Goal: Task Accomplishment & Management: Manage account settings

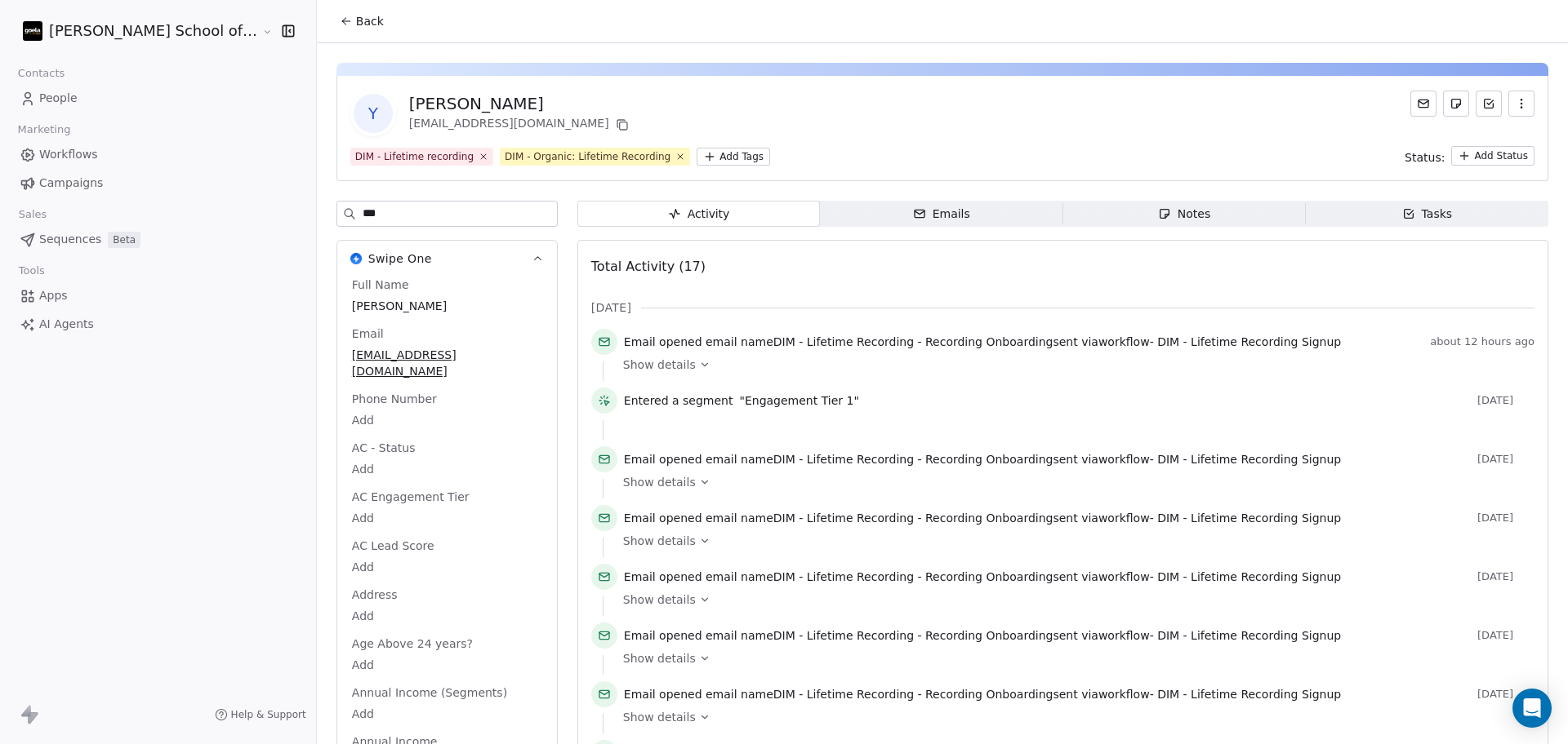
click at [330, 33] on button "Back" at bounding box center [362, 21] width 64 height 30
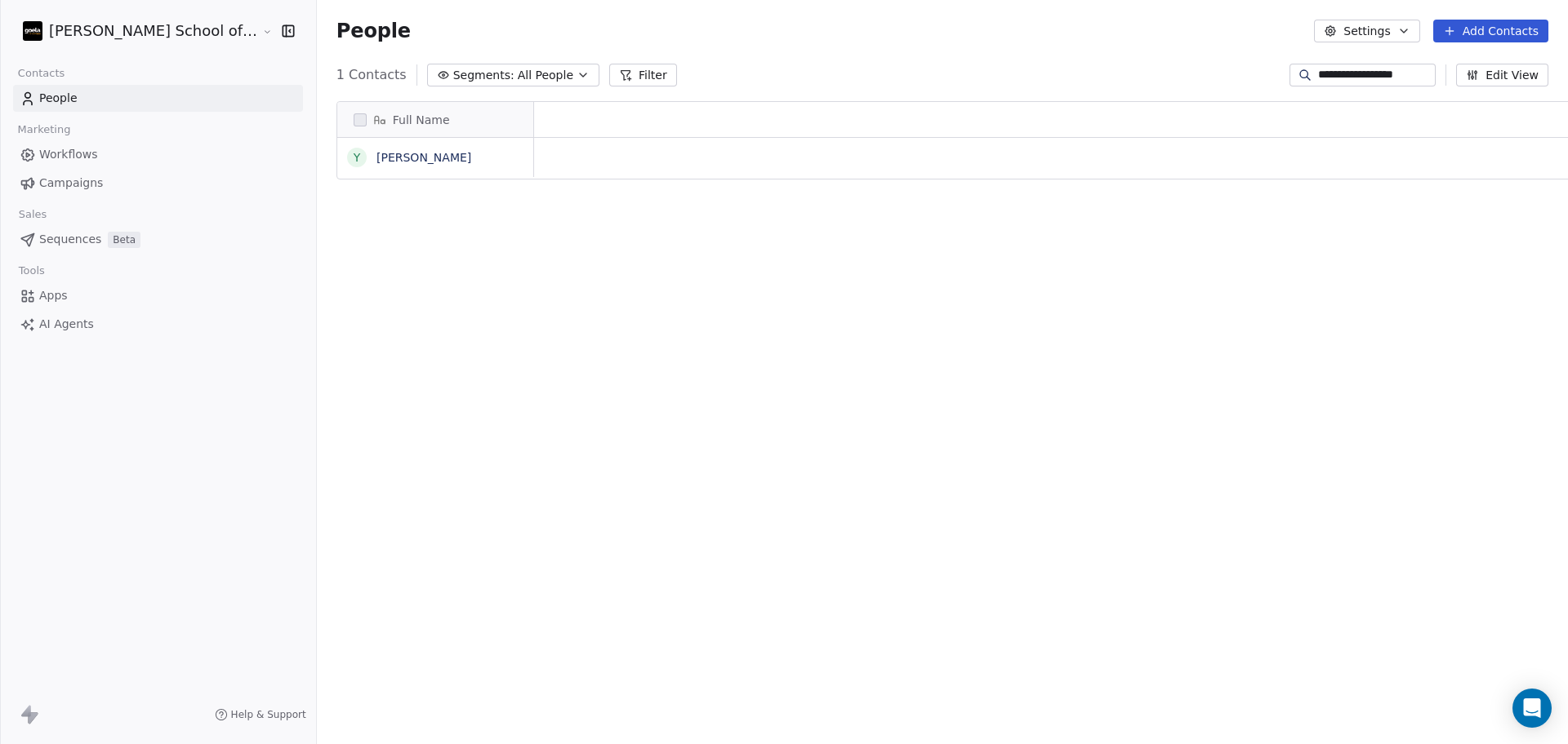
scroll to position [16, 16]
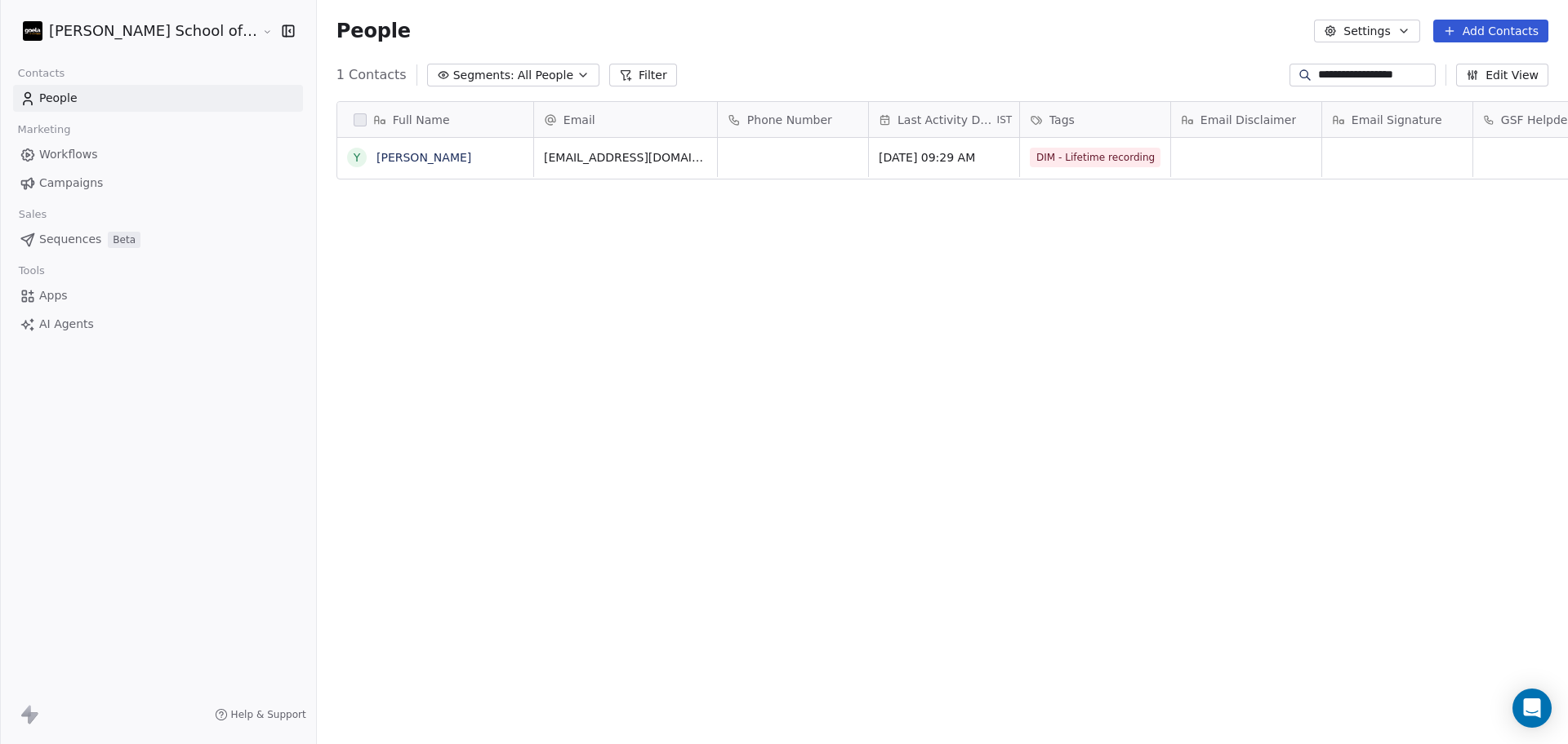
click at [55, 109] on link "People" at bounding box center [158, 98] width 290 height 27
drag, startPoint x: 1412, startPoint y: 70, endPoint x: 1202, endPoint y: 70, distance: 210.0
click at [1202, 70] on div "**********" at bounding box center [941, 75] width 1250 height 26
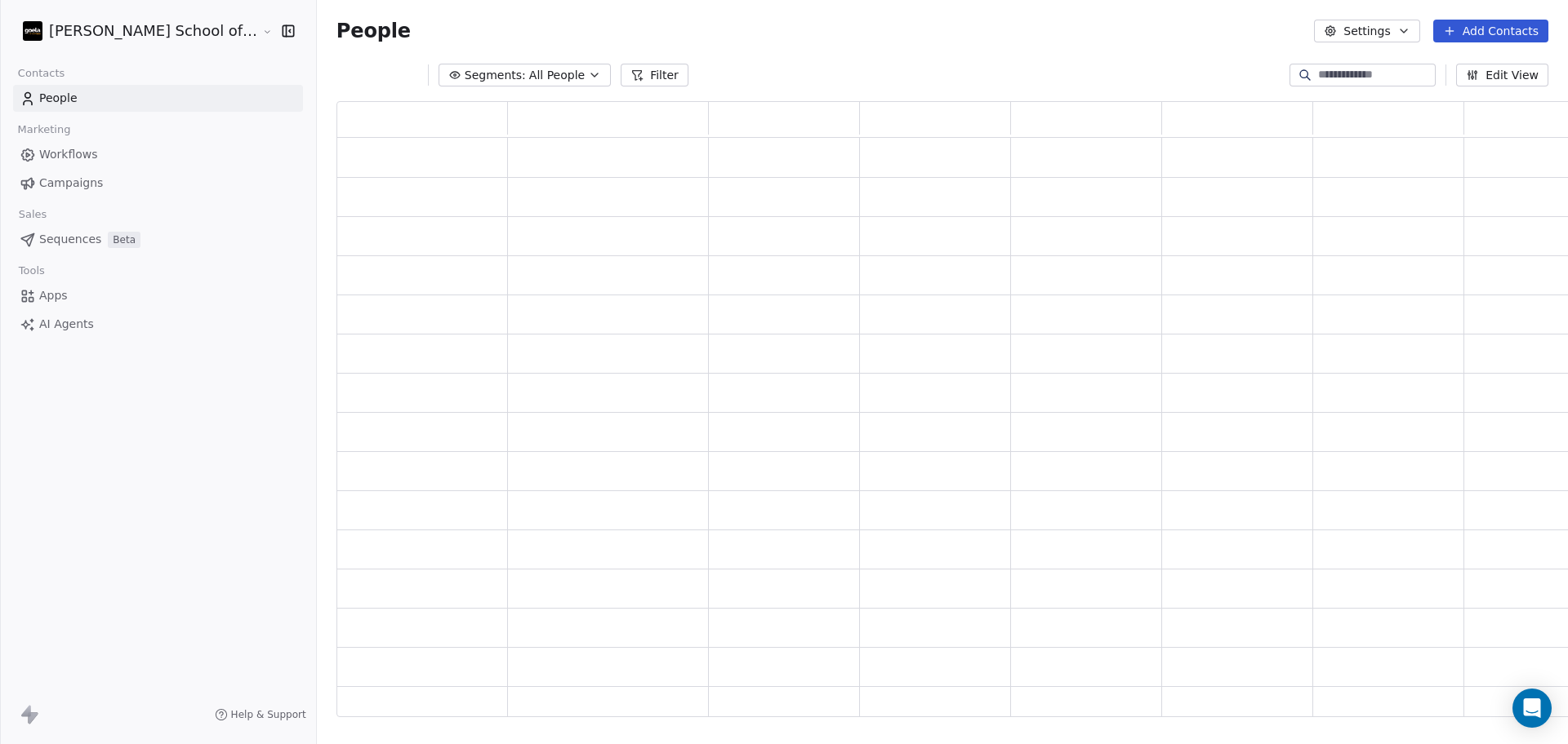
scroll to position [600, 1258]
click at [161, 168] on div "Workflows Campaigns" at bounding box center [158, 169] width 290 height 55
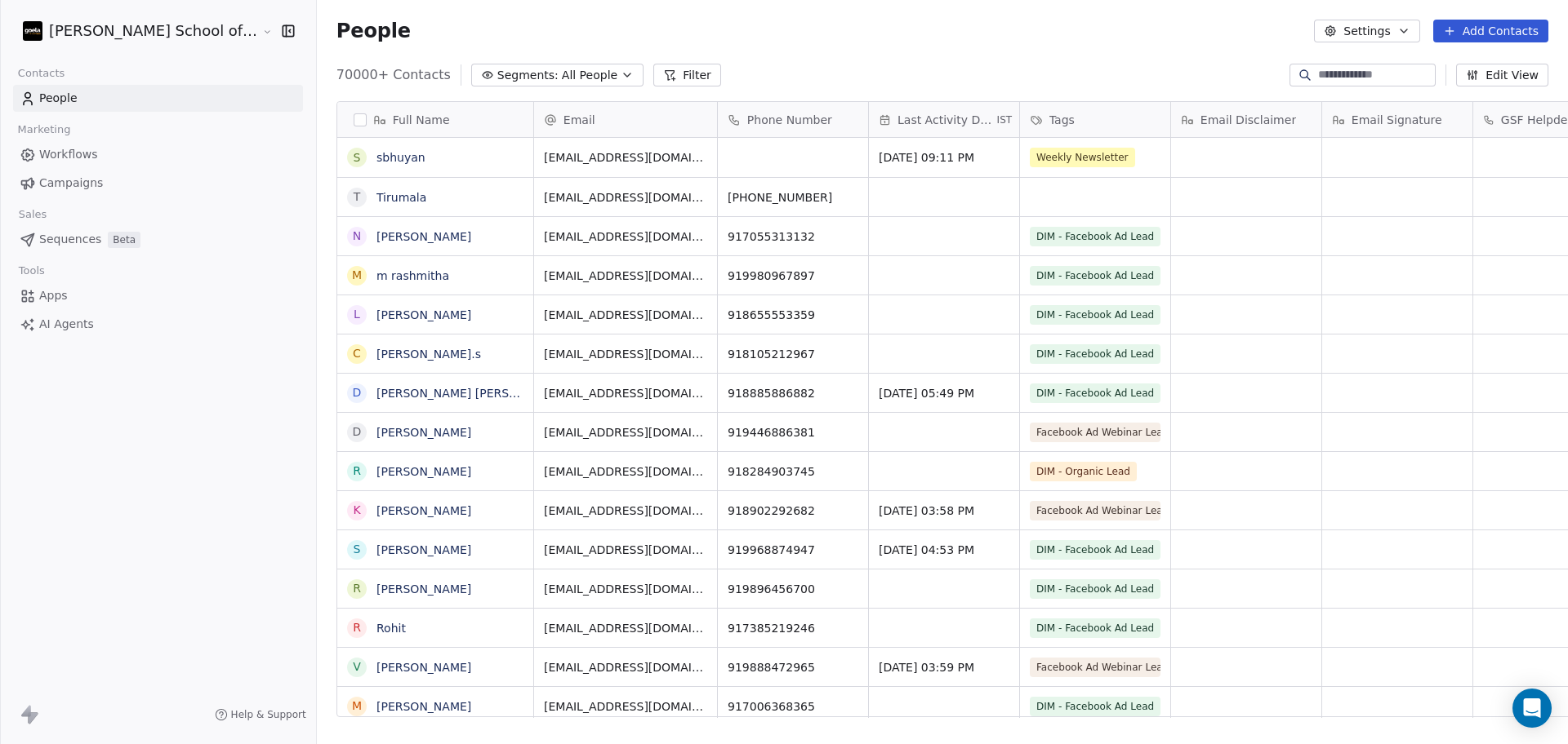
scroll to position [639, 1297]
click at [160, 182] on link "Campaigns" at bounding box center [158, 184] width 290 height 27
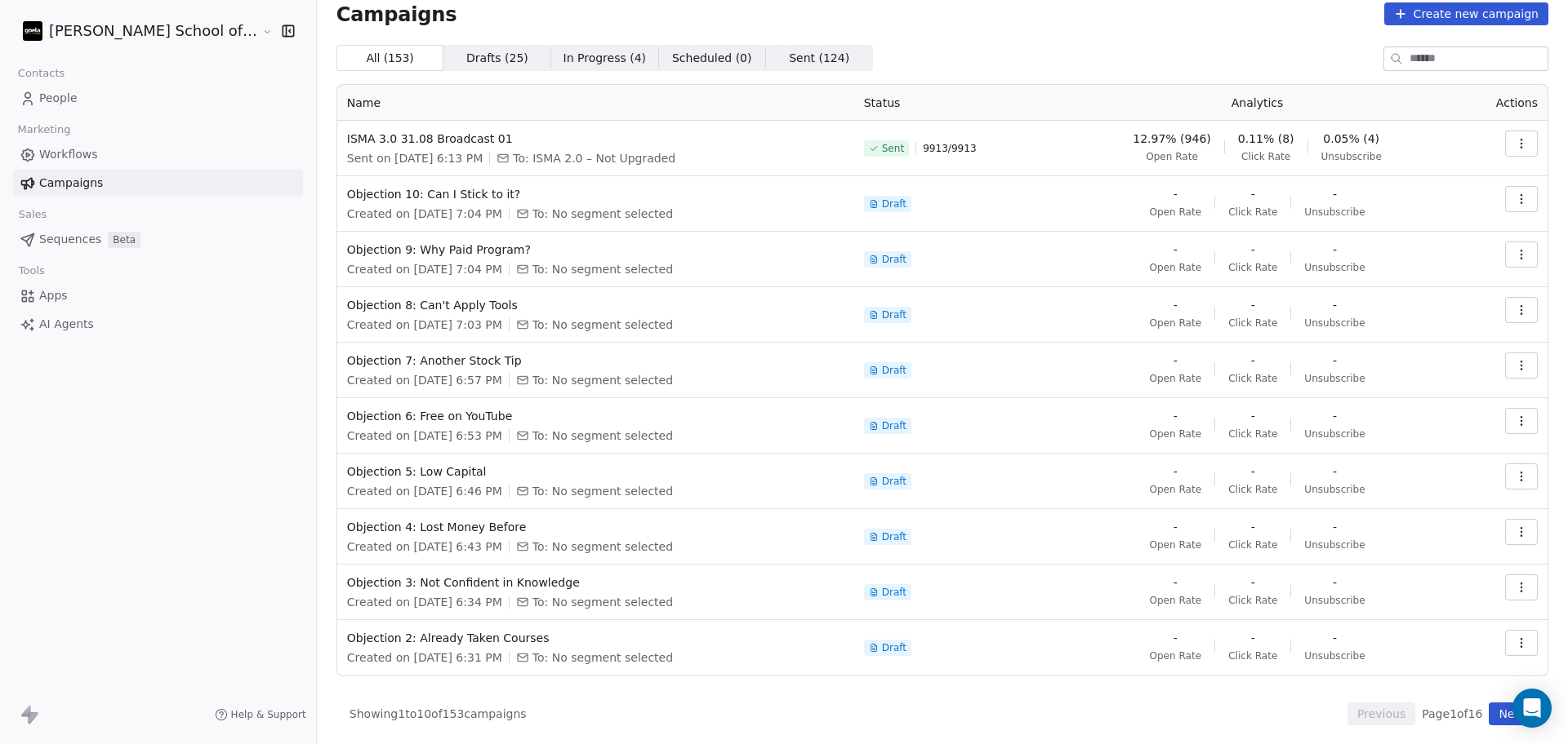
scroll to position [18, 0]
click at [1489, 715] on button "Next" at bounding box center [1512, 713] width 47 height 23
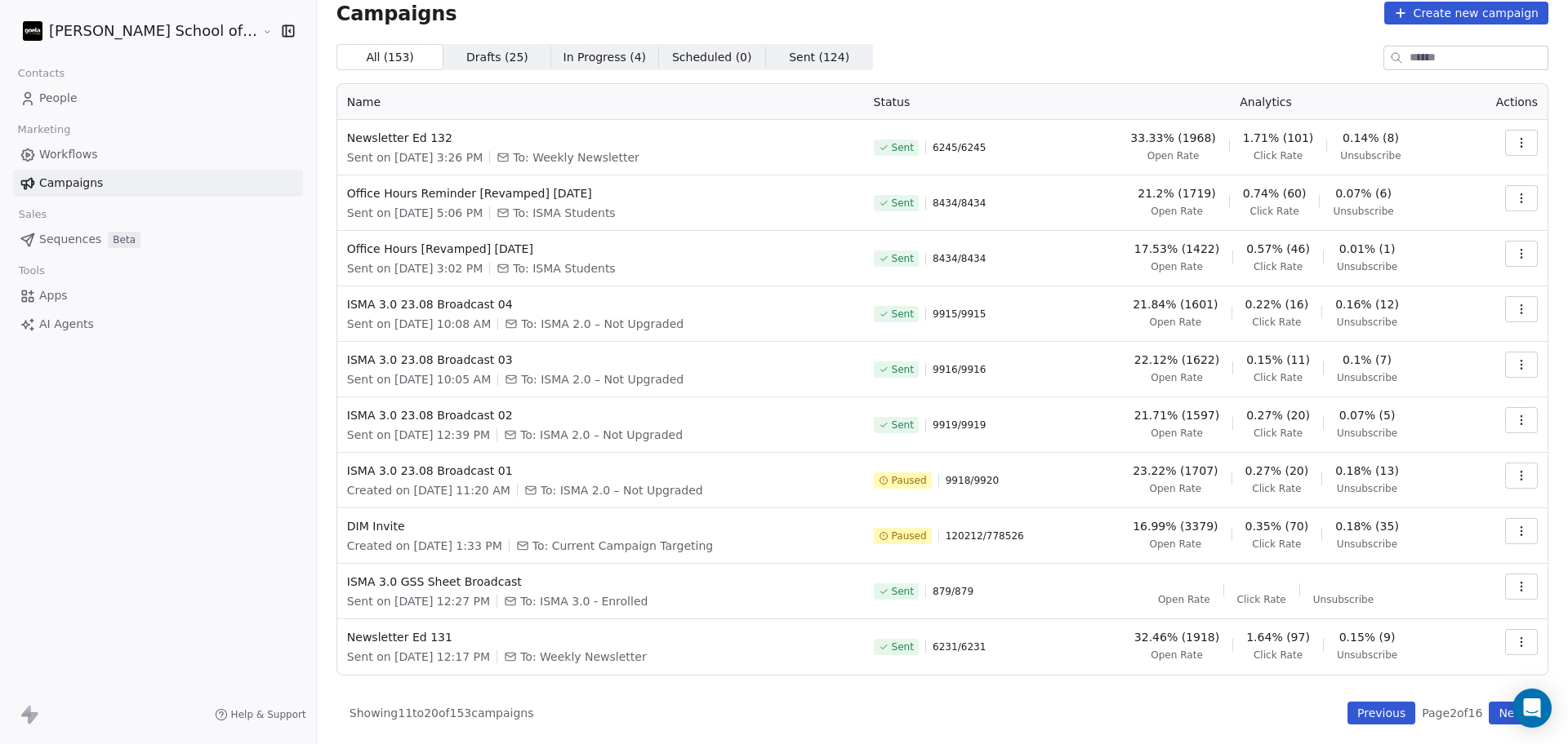
click at [1514, 536] on icon "button" at bounding box center [1521, 532] width 13 height 13
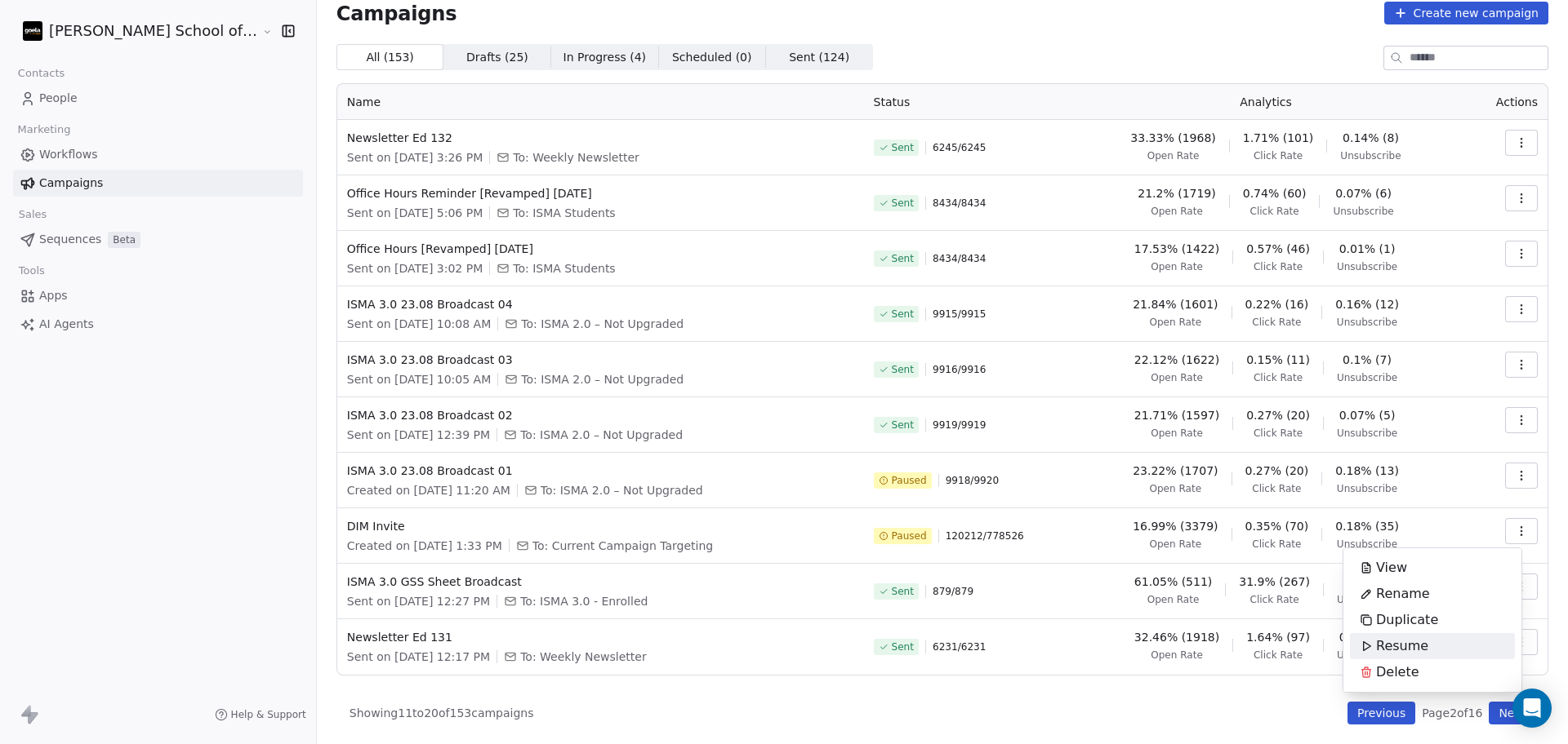
click at [1395, 644] on span "Resume" at bounding box center [1402, 646] width 53 height 19
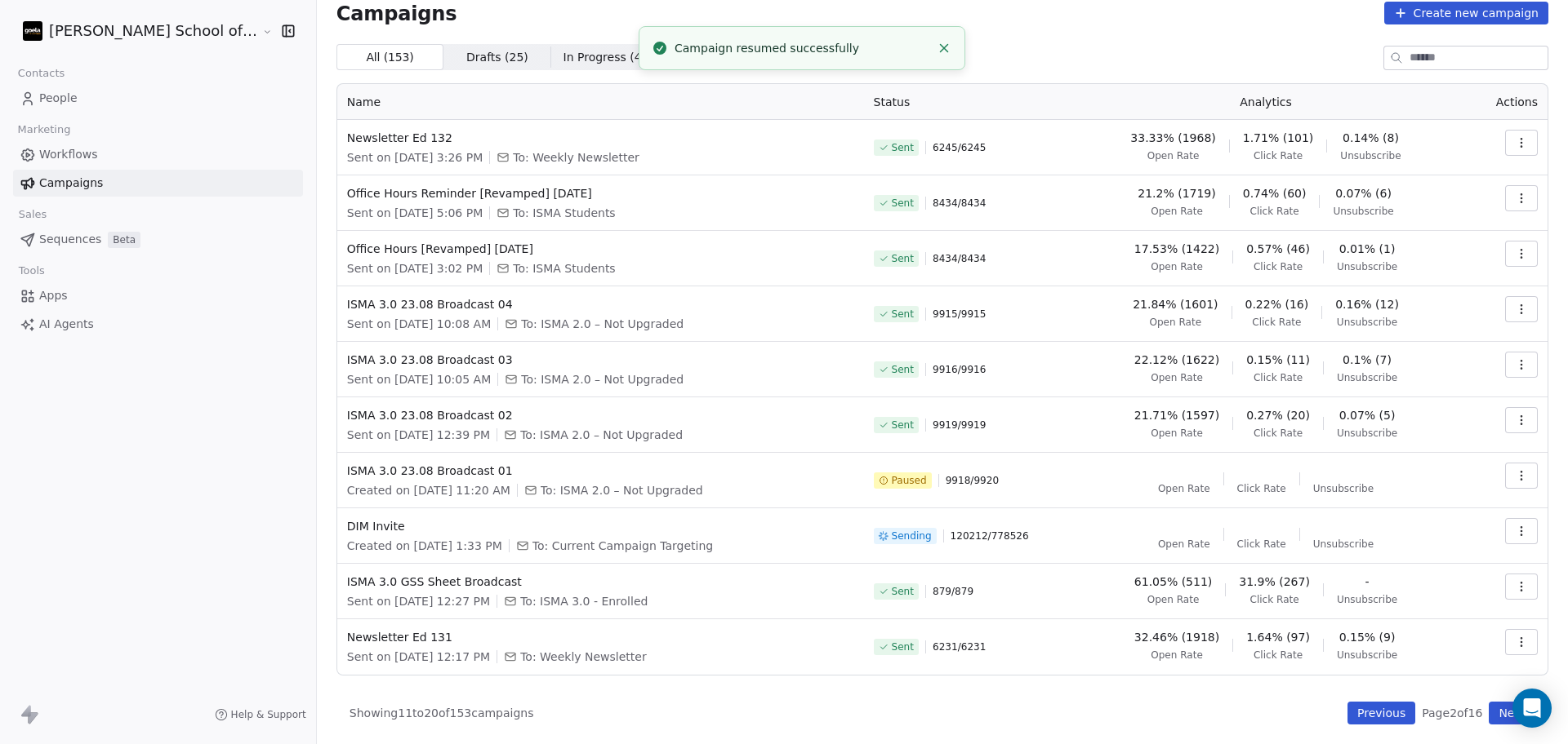
click at [1337, 697] on div "All ( 153 ) All ( 153 ) Drafts ( 25 ) Drafts ( 25 ) In Progress ( 4 ) In Progre…" at bounding box center [942, 384] width 1211 height 681
click at [1347, 709] on button "Previous" at bounding box center [1380, 713] width 68 height 23
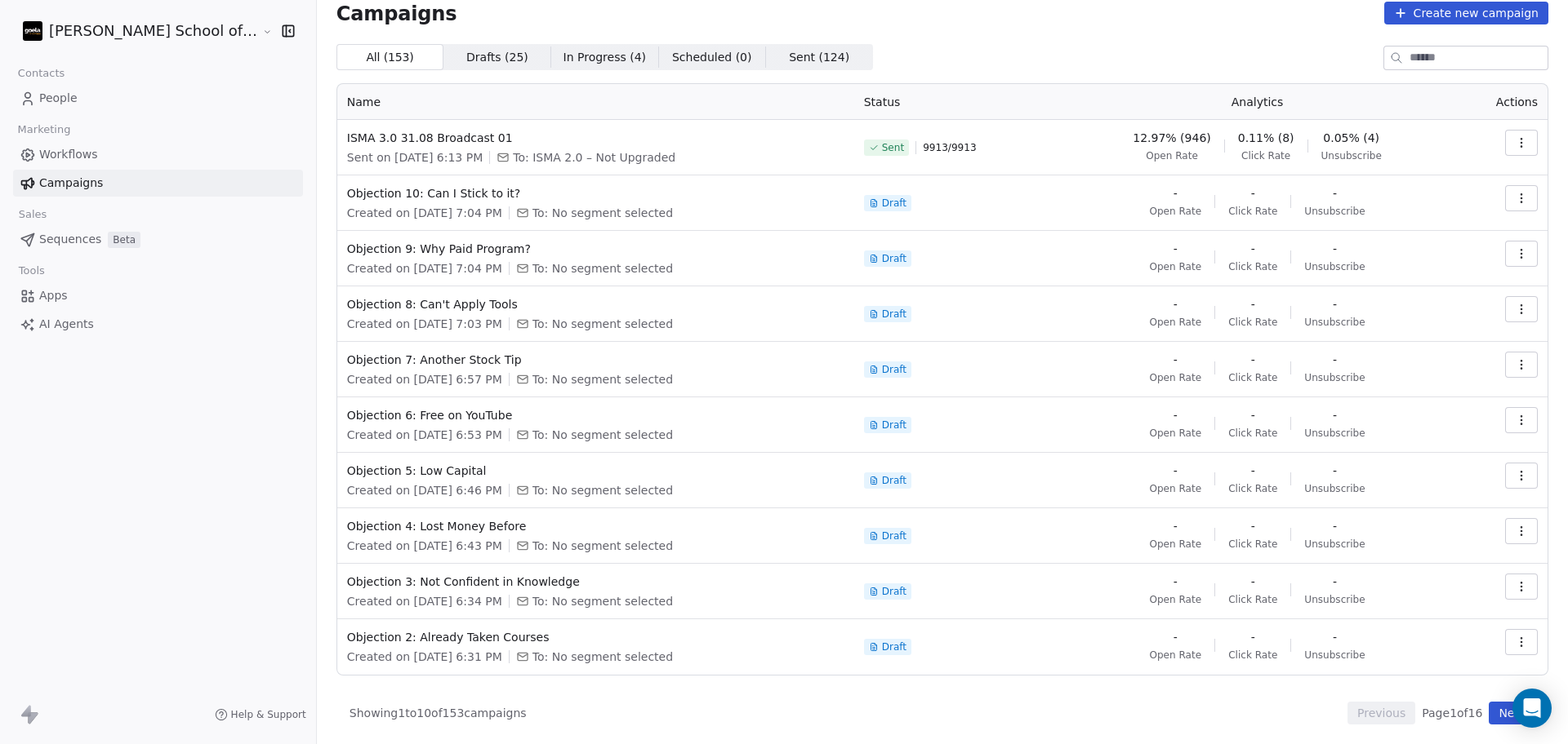
click at [1409, 64] on input at bounding box center [1478, 58] width 138 height 23
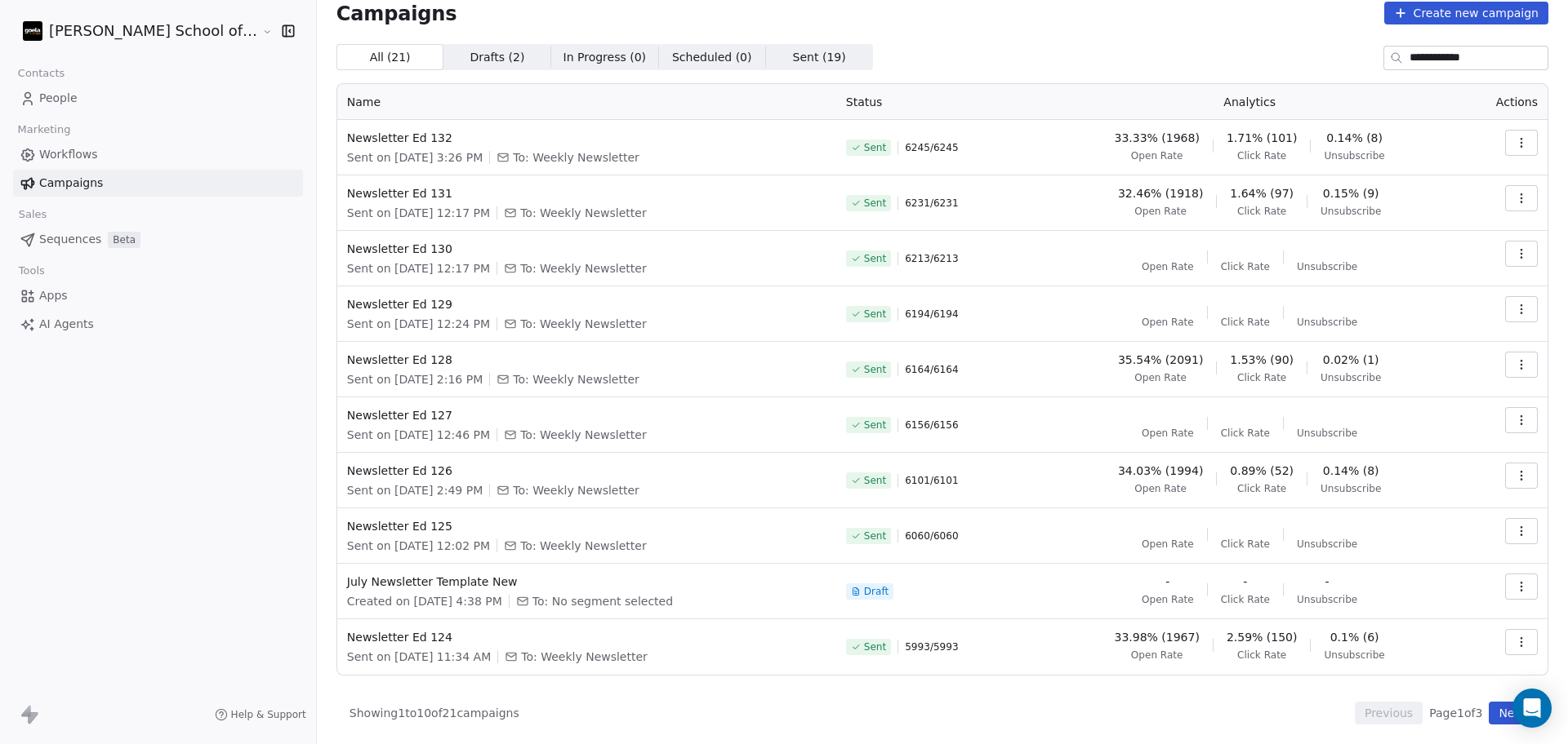
scroll to position [0, 0]
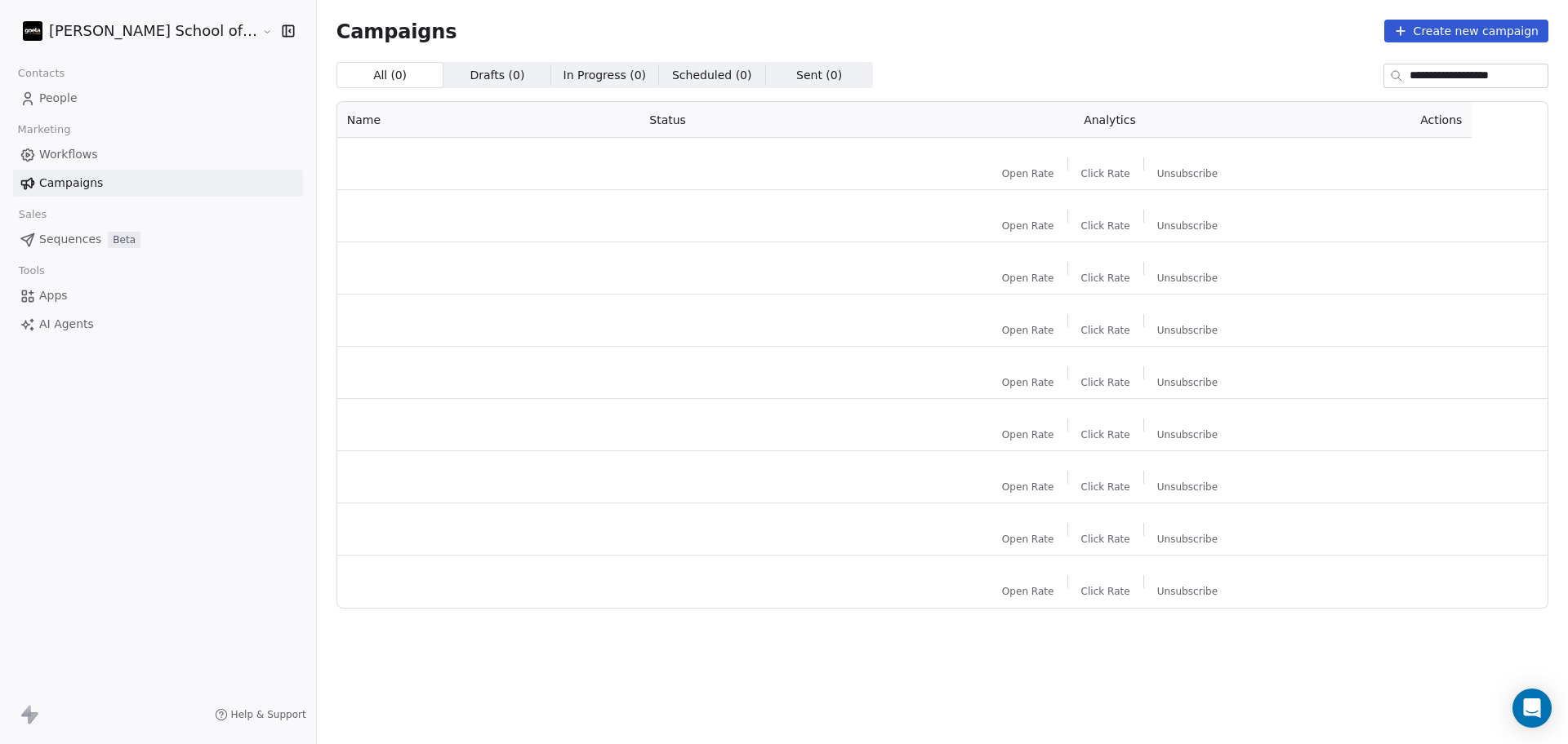
type input "**********"
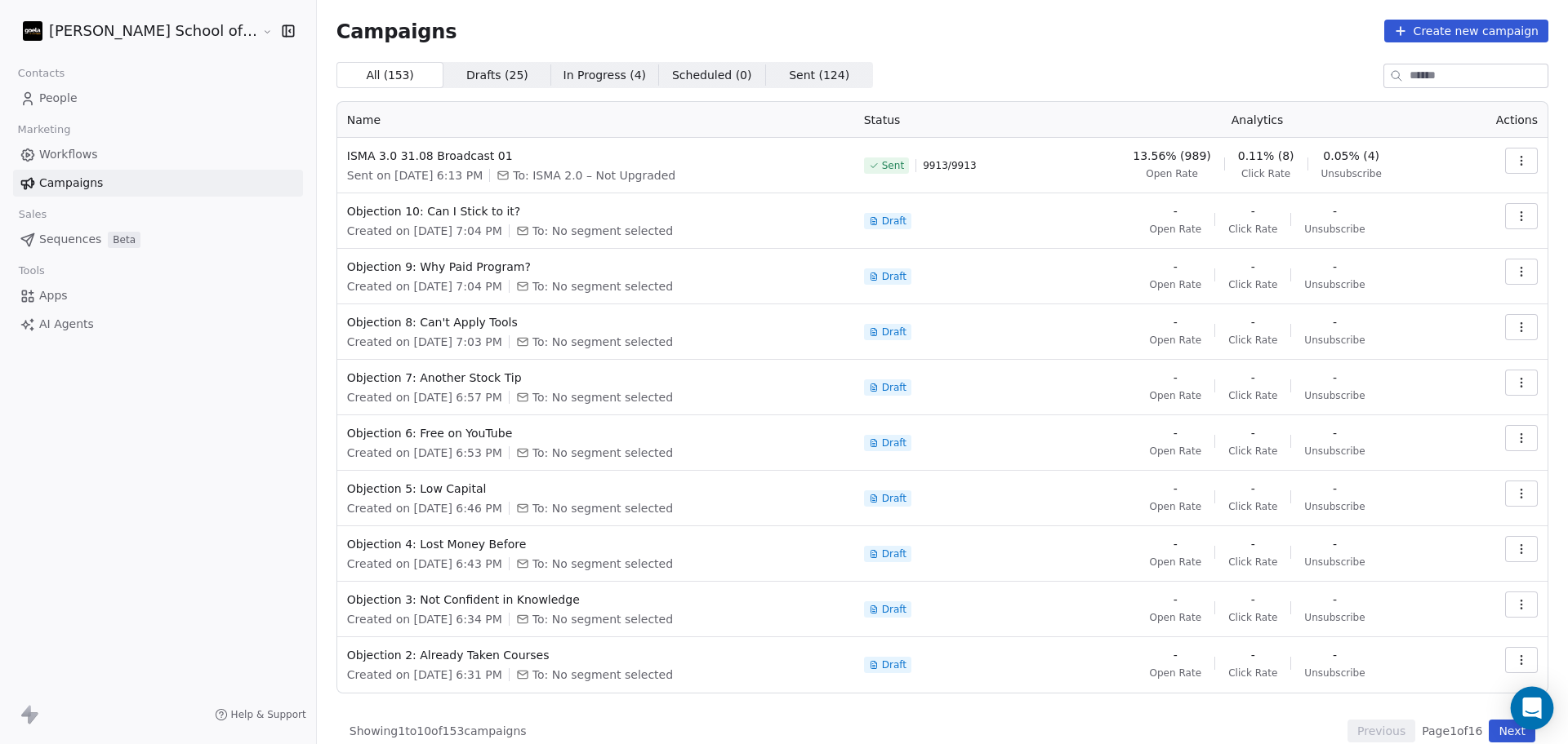
click at [1540, 715] on div "Open Intercom Messenger" at bounding box center [1532, 709] width 43 height 43
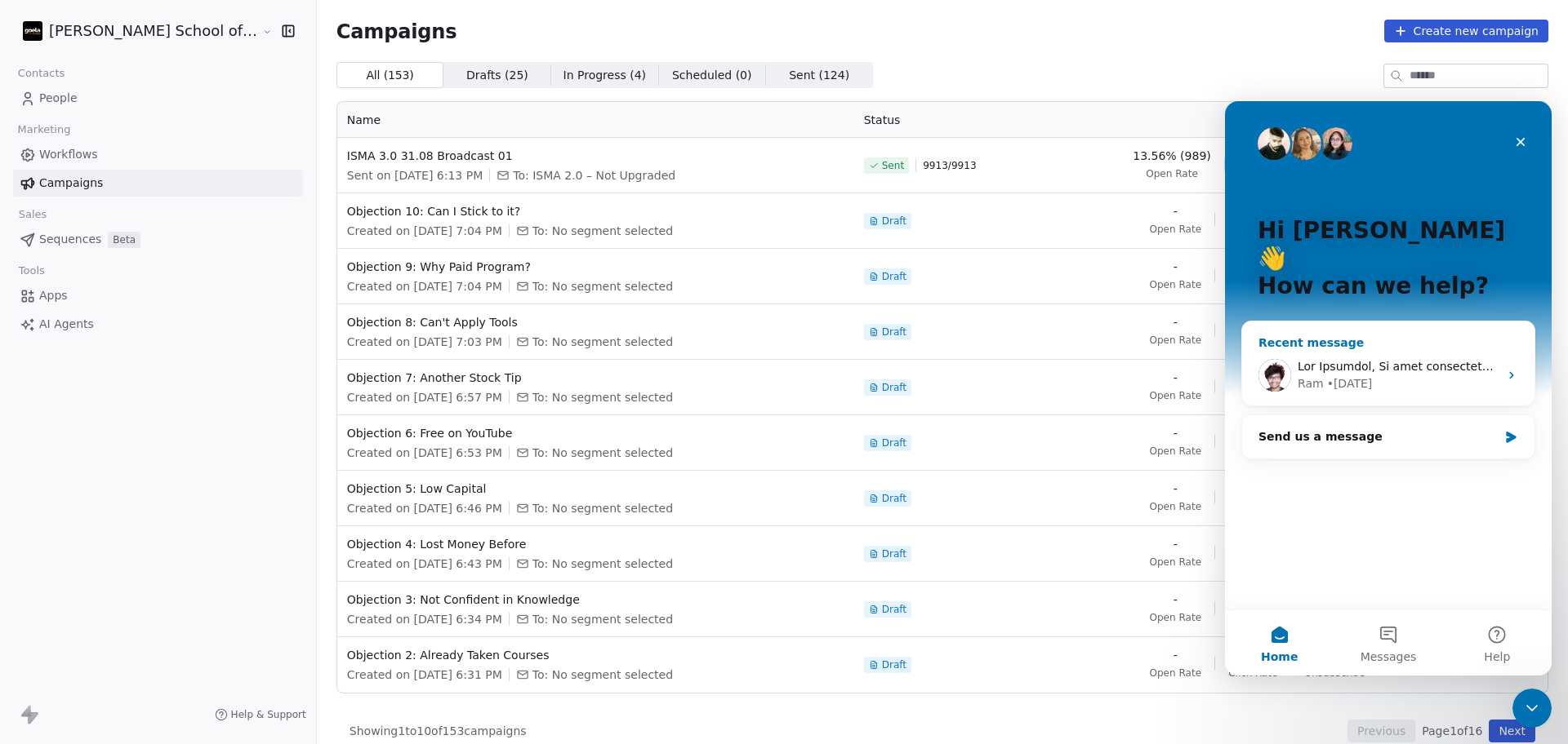
click at [1379, 376] on div "Ram • [DATE]" at bounding box center [1398, 384] width 201 height 17
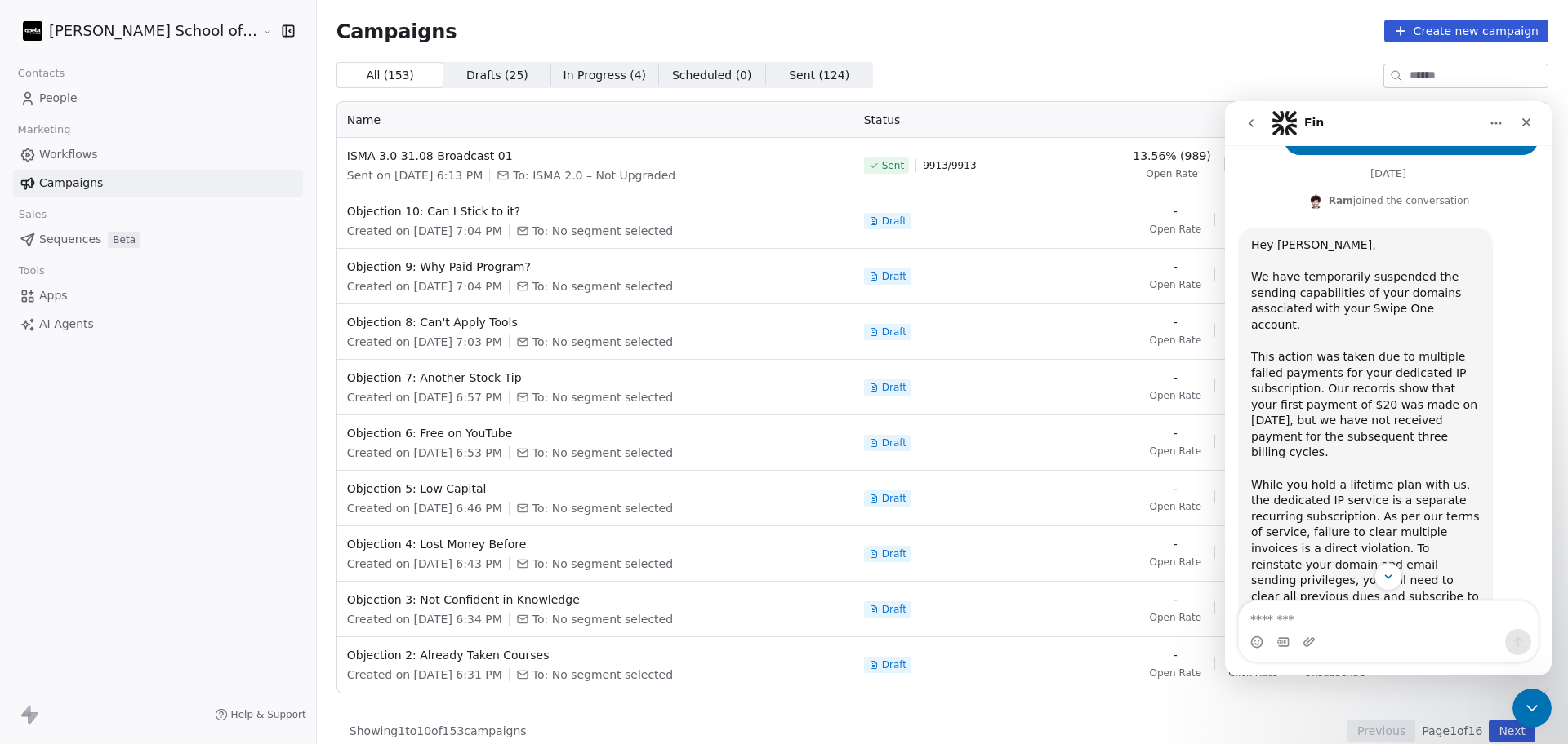
scroll to position [1589, 0]
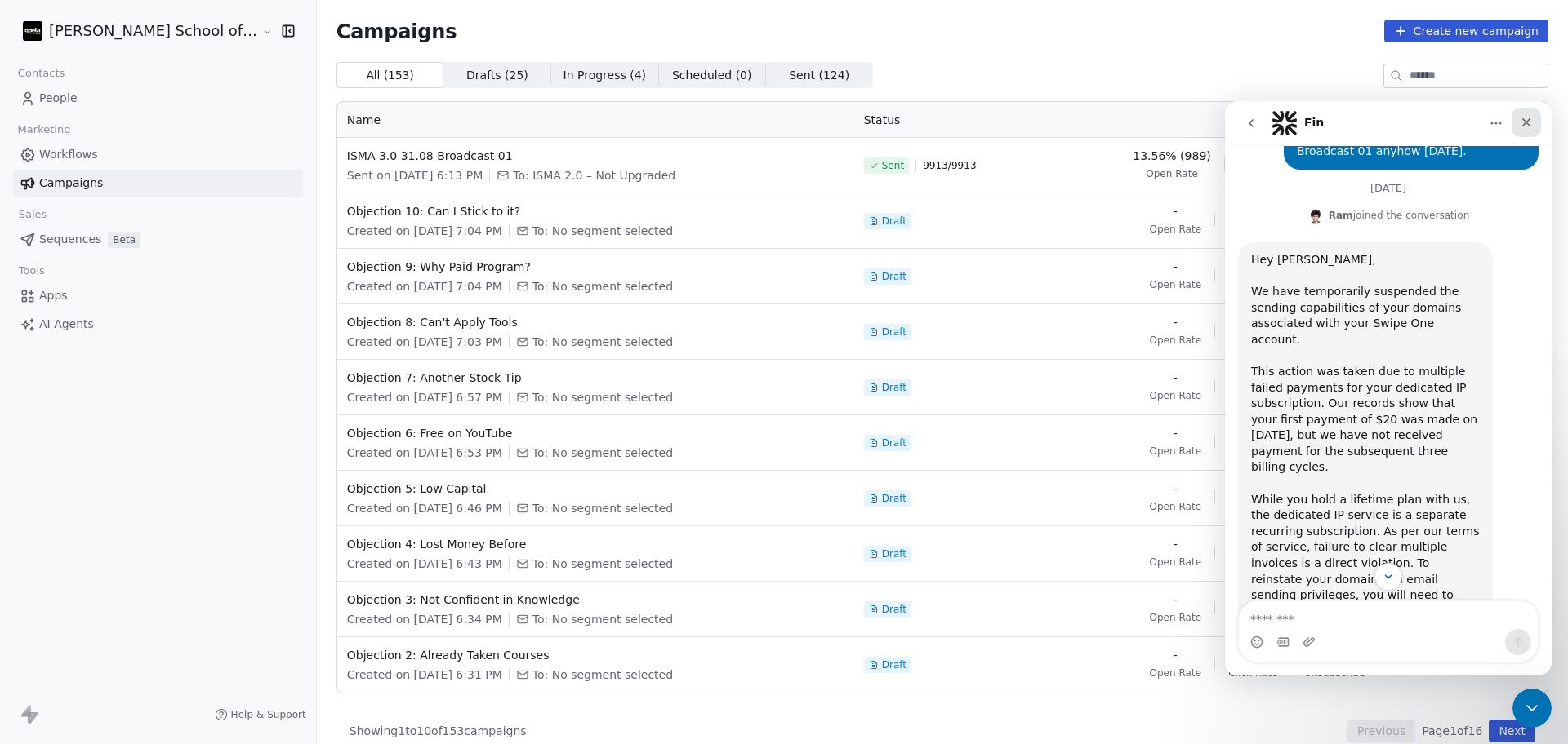
click at [1524, 129] on div "Close" at bounding box center [1526, 122] width 30 height 30
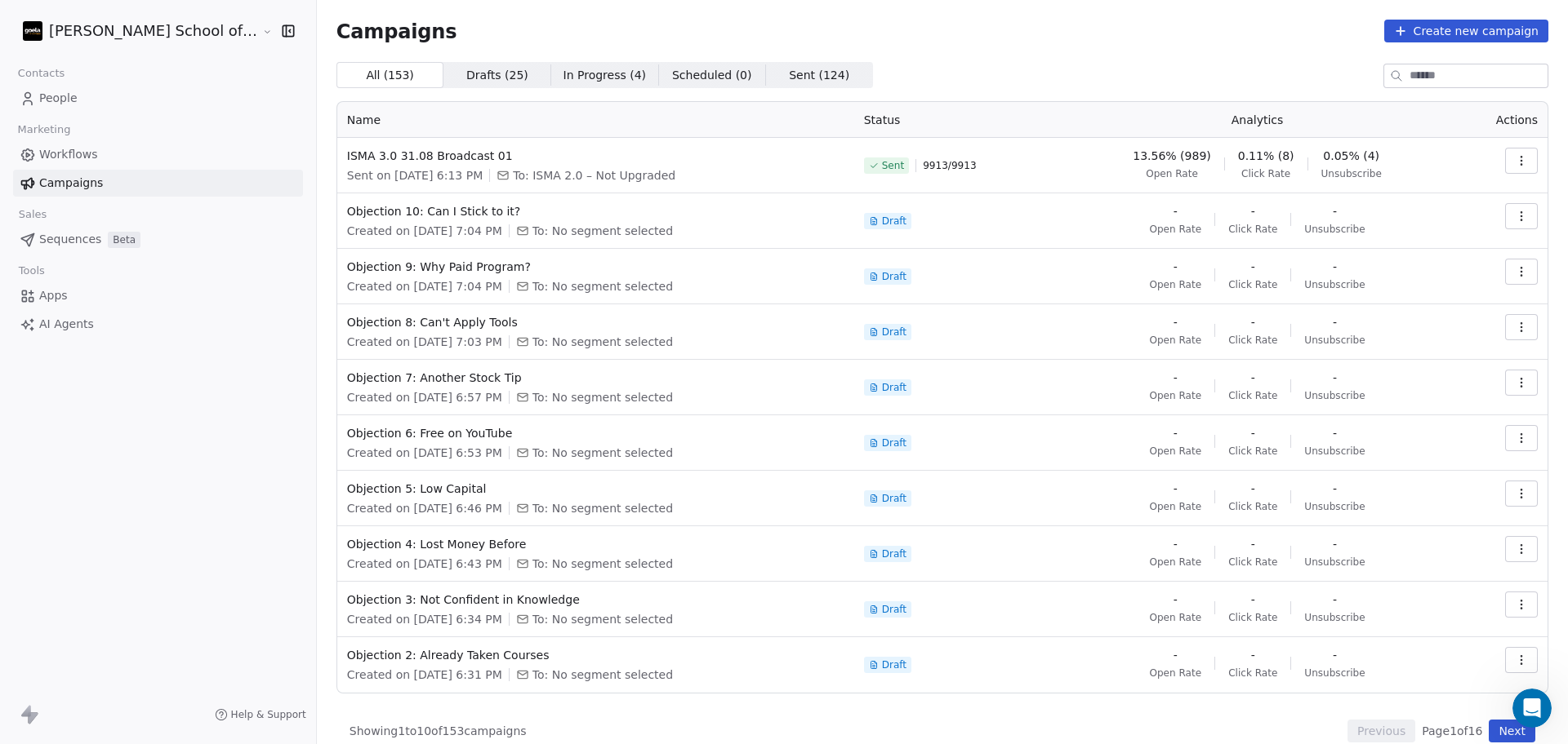
scroll to position [2099, 0]
click at [80, 102] on link "People" at bounding box center [158, 98] width 290 height 27
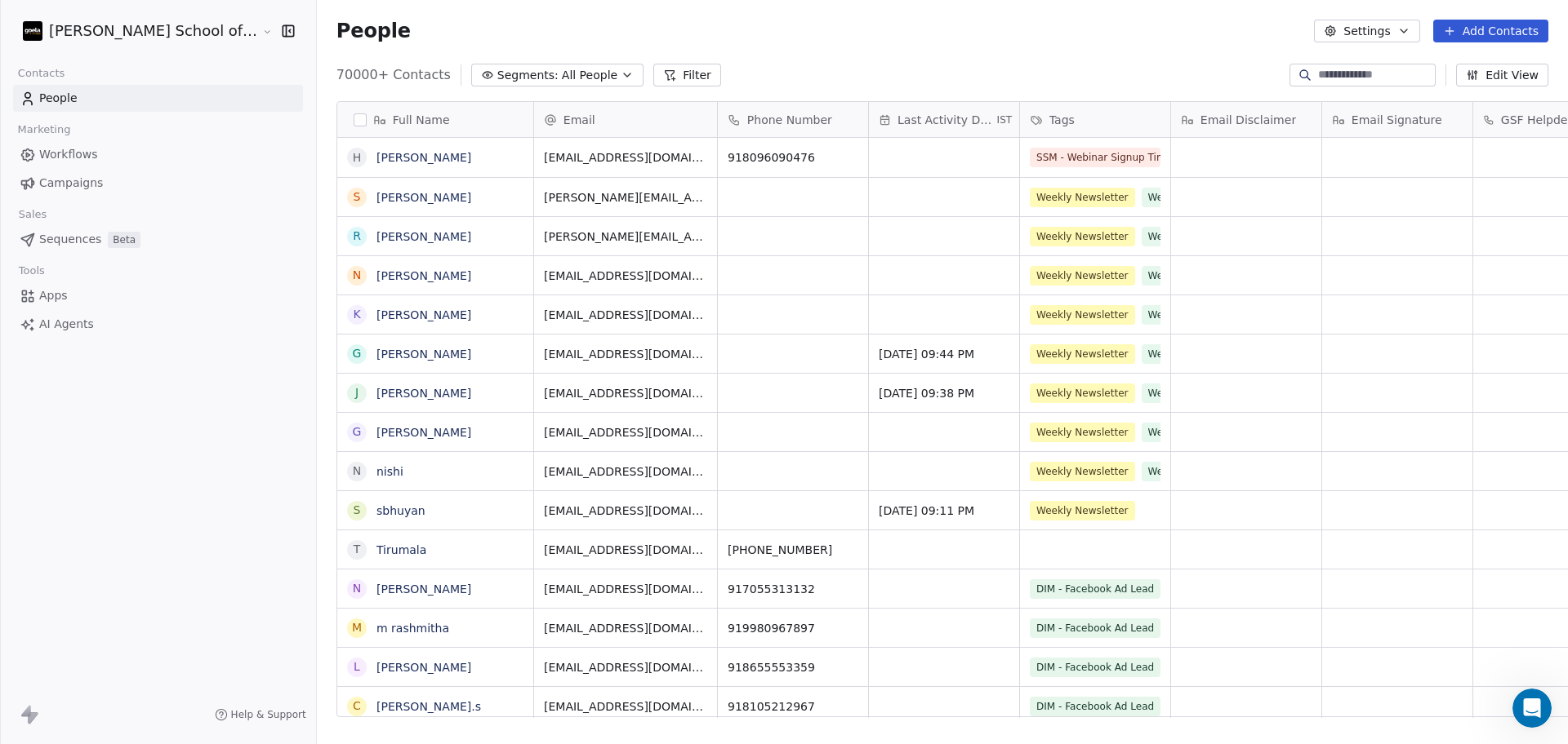
scroll to position [16, 16]
click at [1386, 29] on button "Settings" at bounding box center [1366, 31] width 105 height 23
click at [1023, 70] on html "[PERSON_NAME] School of Finance LLP Contacts People Marketing Workflows Campaig…" at bounding box center [784, 372] width 1568 height 744
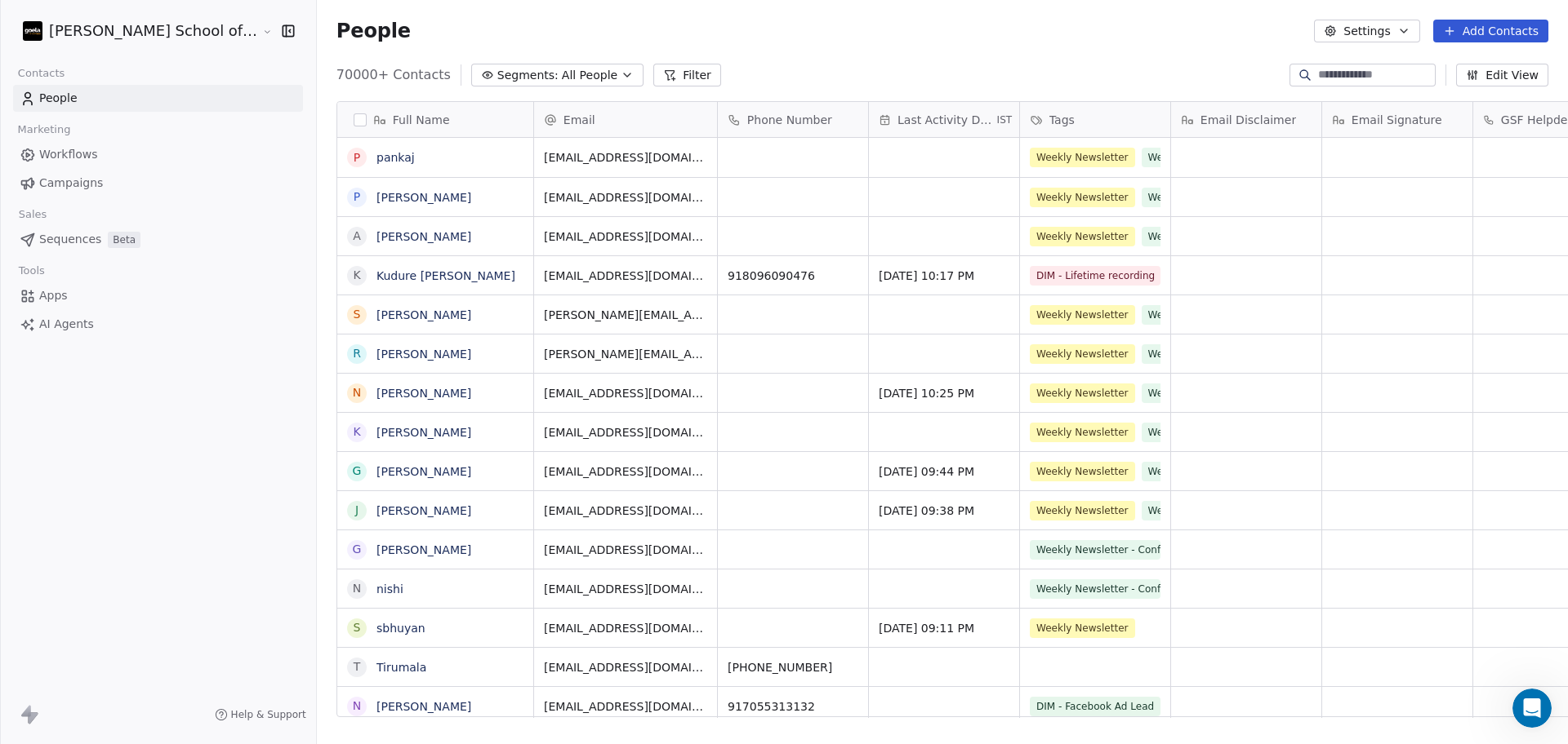
click at [1360, 33] on button "Settings" at bounding box center [1366, 31] width 105 height 23
click at [1367, 128] on div "Import" at bounding box center [1367, 118] width 77 height 26
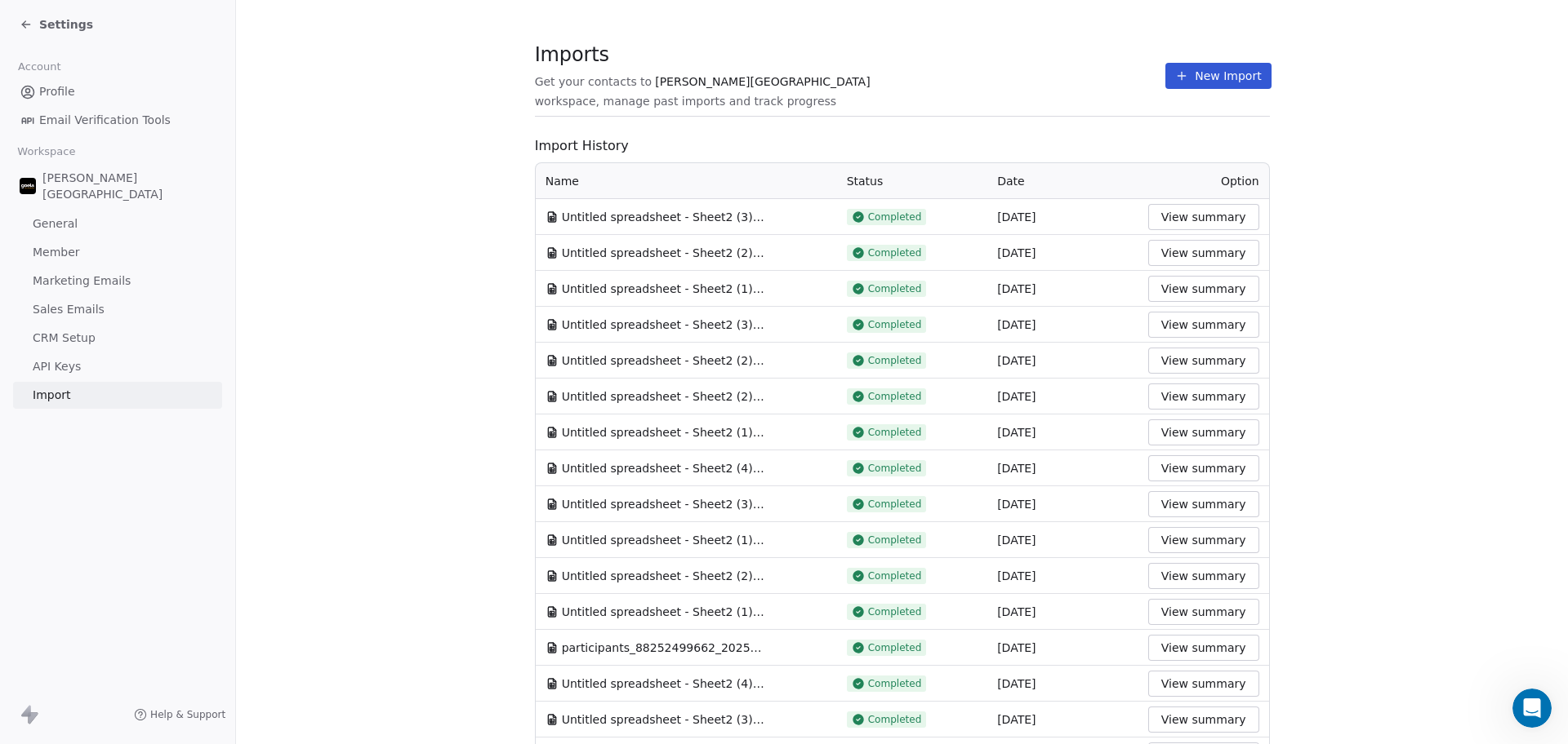
click at [1202, 95] on section "Imports Get your contacts to [PERSON_NAME] School workspace, manage past import…" at bounding box center [902, 84] width 735 height 64
click at [1177, 75] on button "New Import" at bounding box center [1218, 76] width 105 height 26
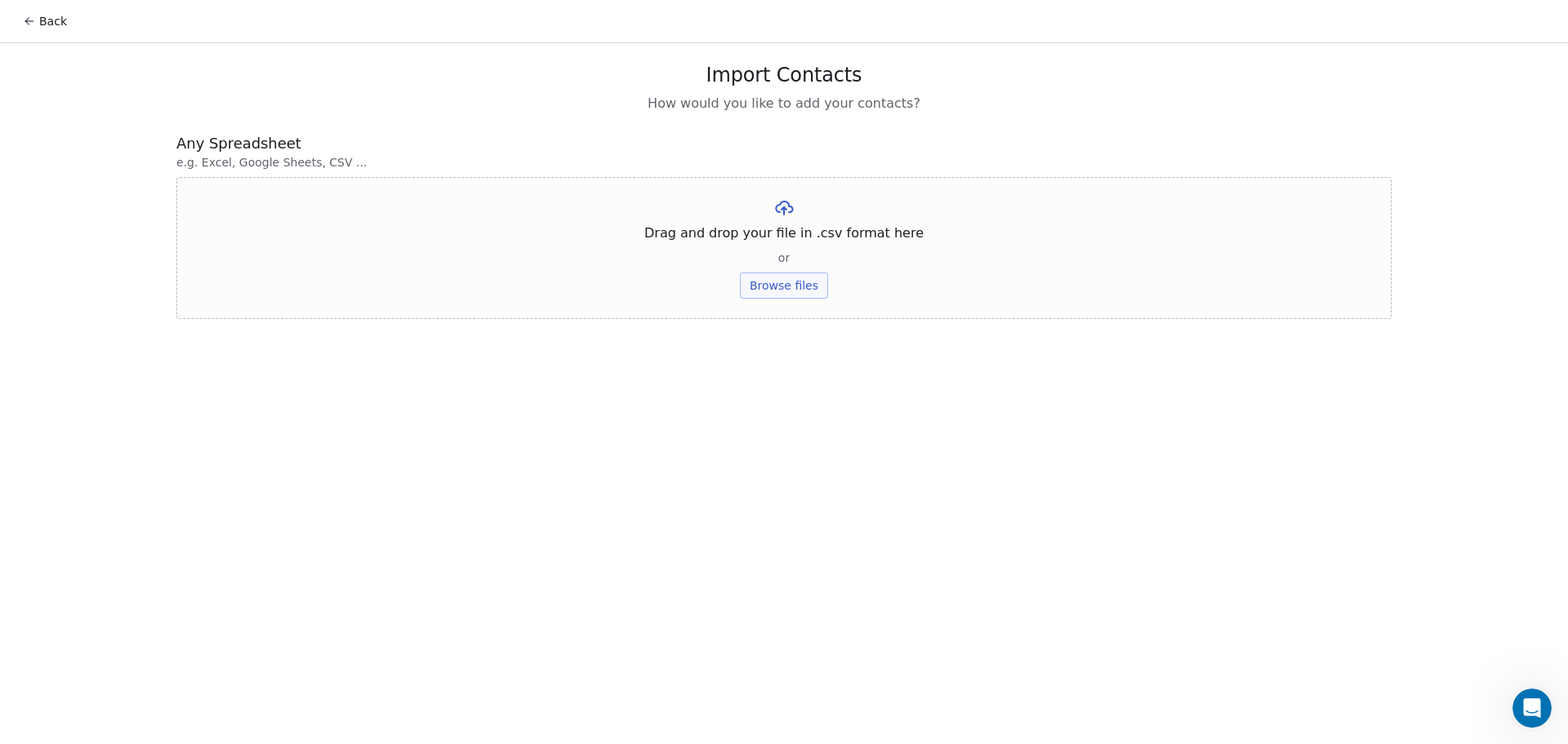
click at [788, 292] on button "Browse files" at bounding box center [784, 285] width 88 height 26
click at [783, 236] on button "Upload" at bounding box center [784, 239] width 59 height 26
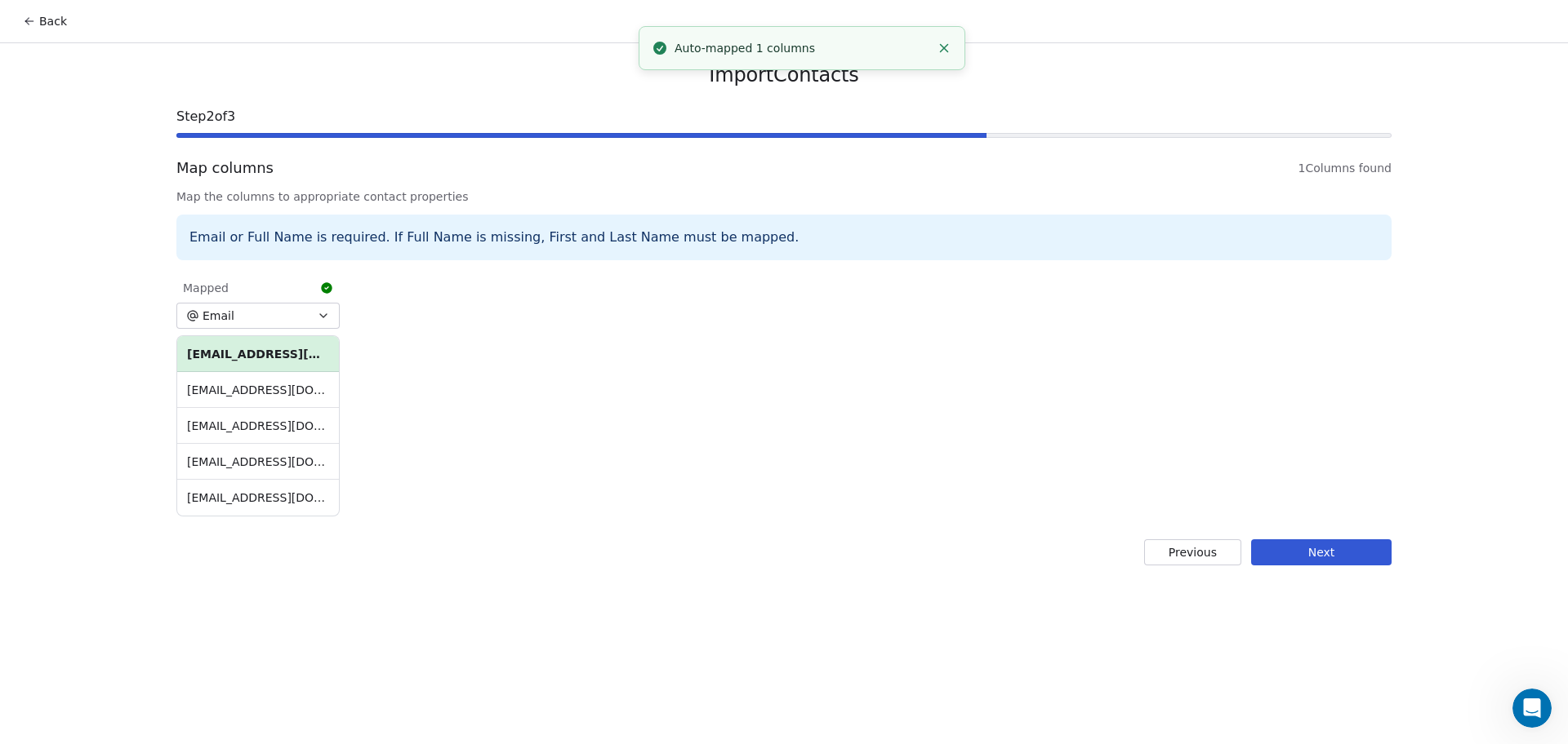
click at [1266, 557] on button "Next" at bounding box center [1320, 552] width 141 height 26
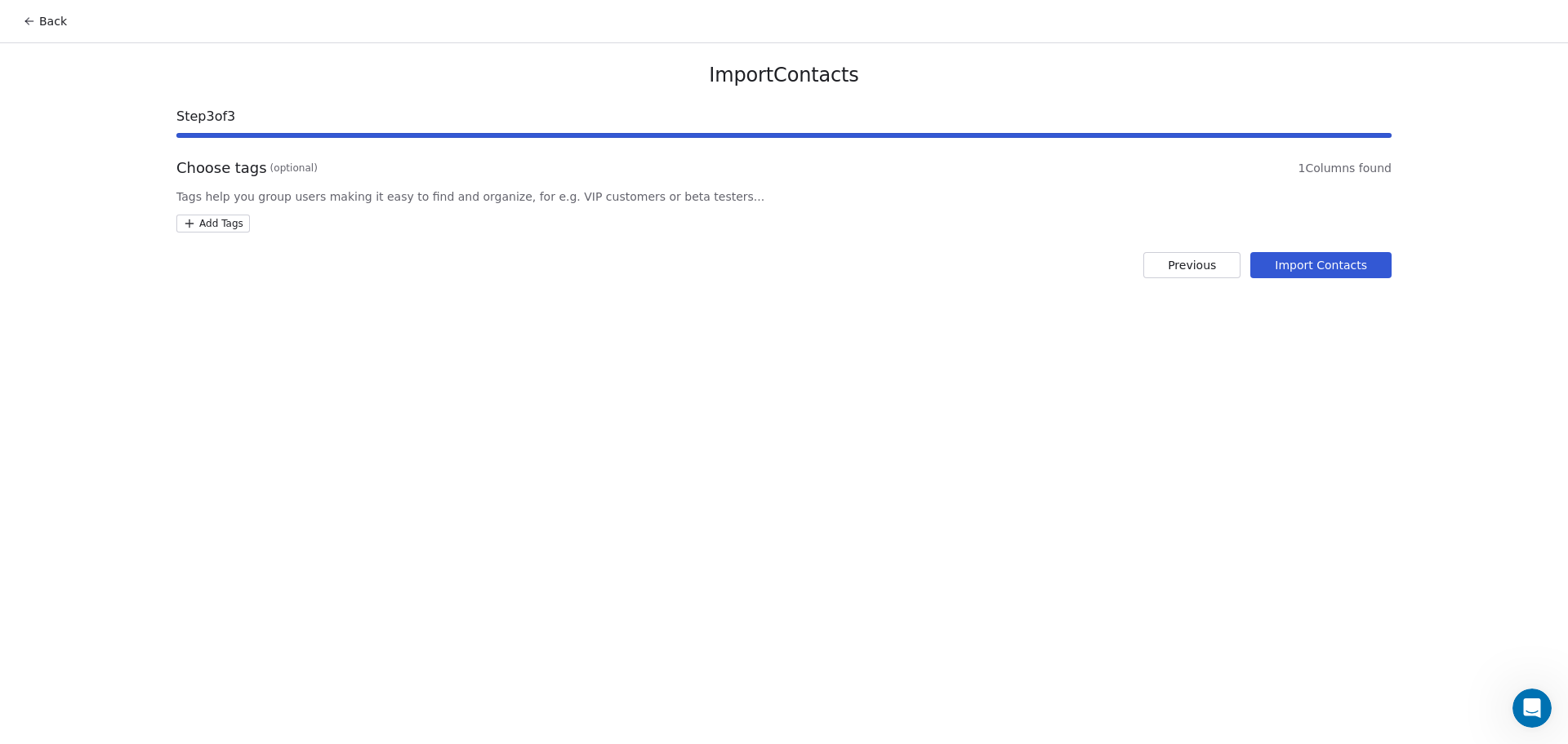
click at [218, 226] on html "Back Import Contacts Step 3 of 3 Choose tags (optional) 1 Columns found Tags he…" at bounding box center [784, 372] width 1568 height 744
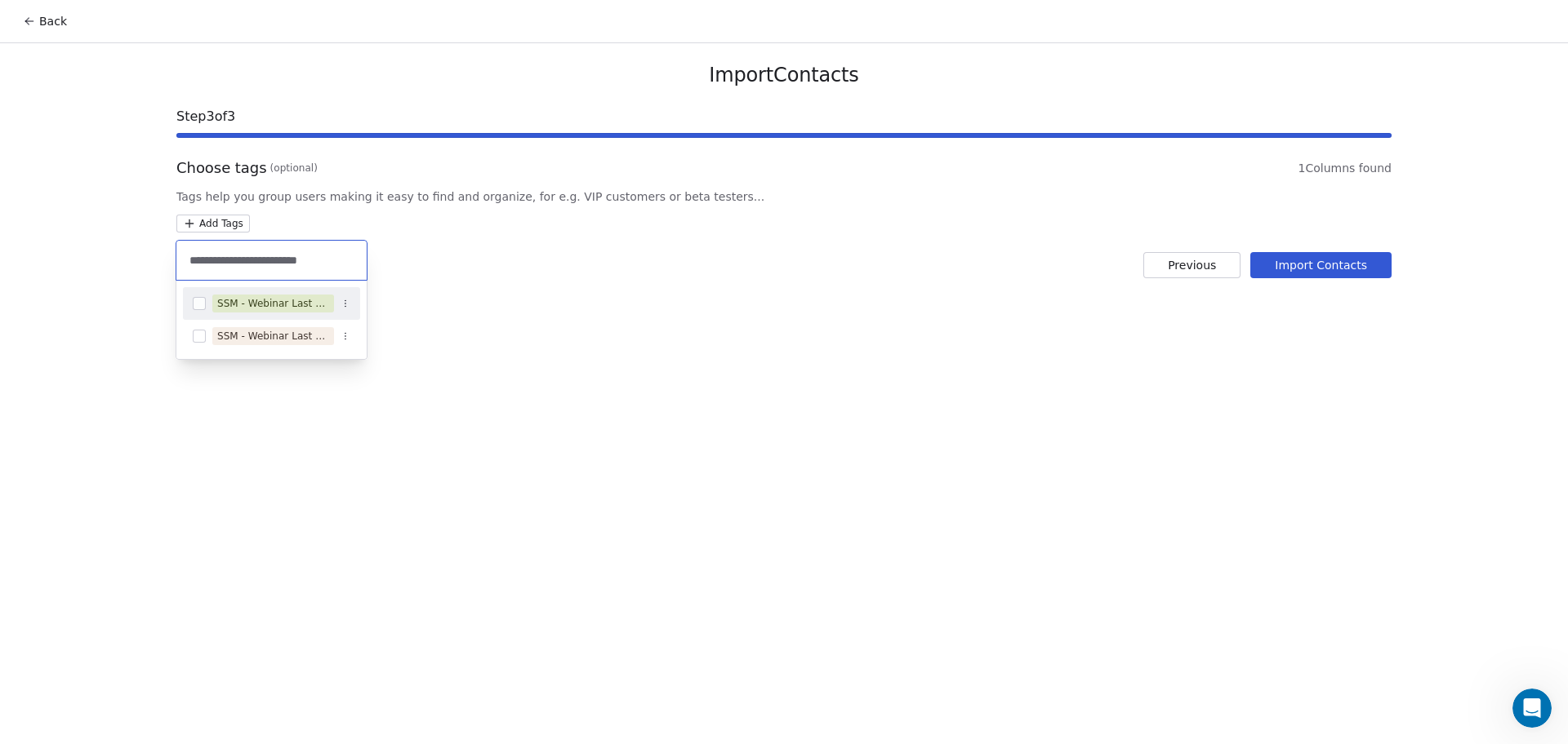
type input "**********"
click at [291, 311] on span "SSM - Webinar Last No Show" at bounding box center [273, 303] width 121 height 18
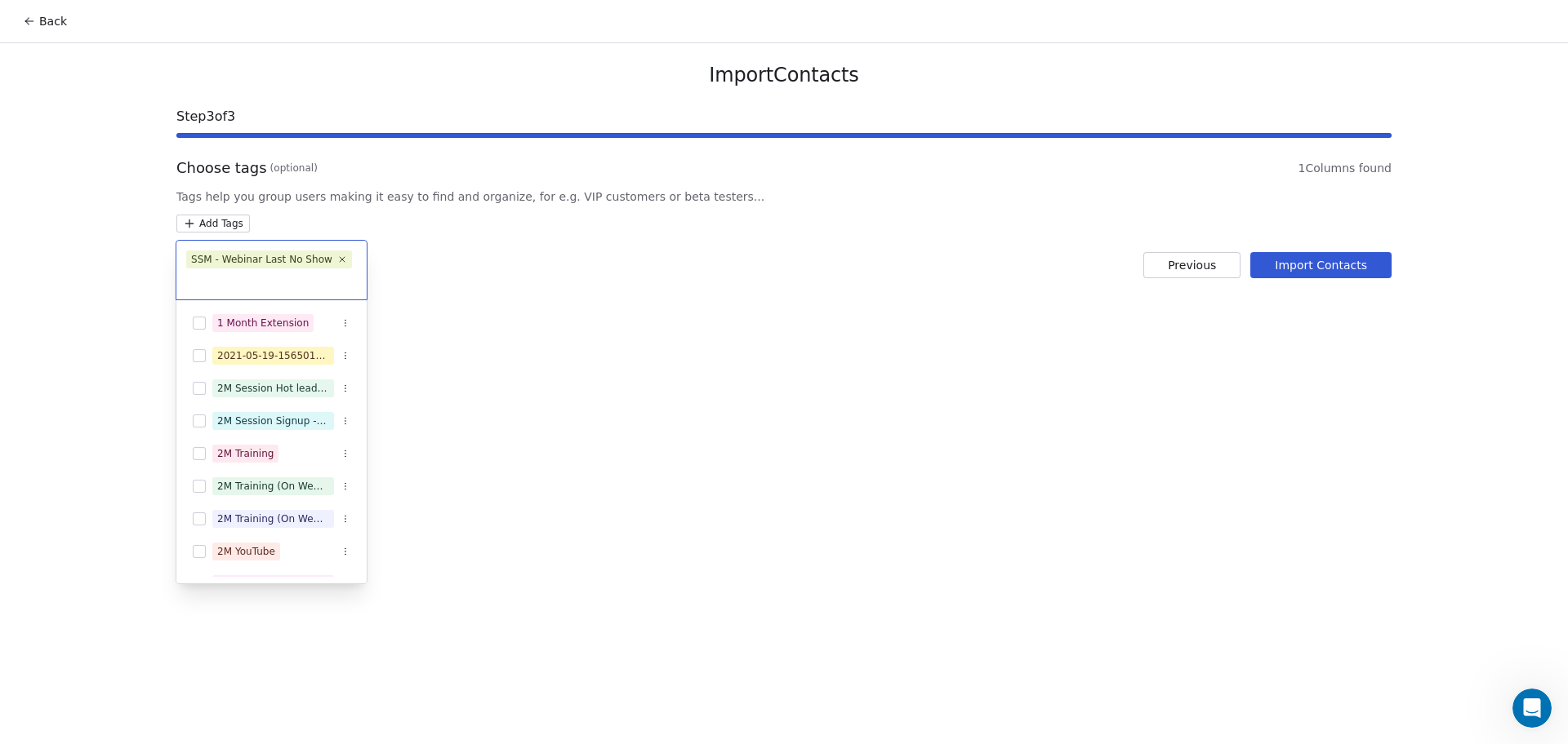
click at [639, 267] on html "Back Import Contacts Step 3 of 3 Choose tags (optional) 1 Columns found Tags he…" at bounding box center [784, 372] width 1568 height 744
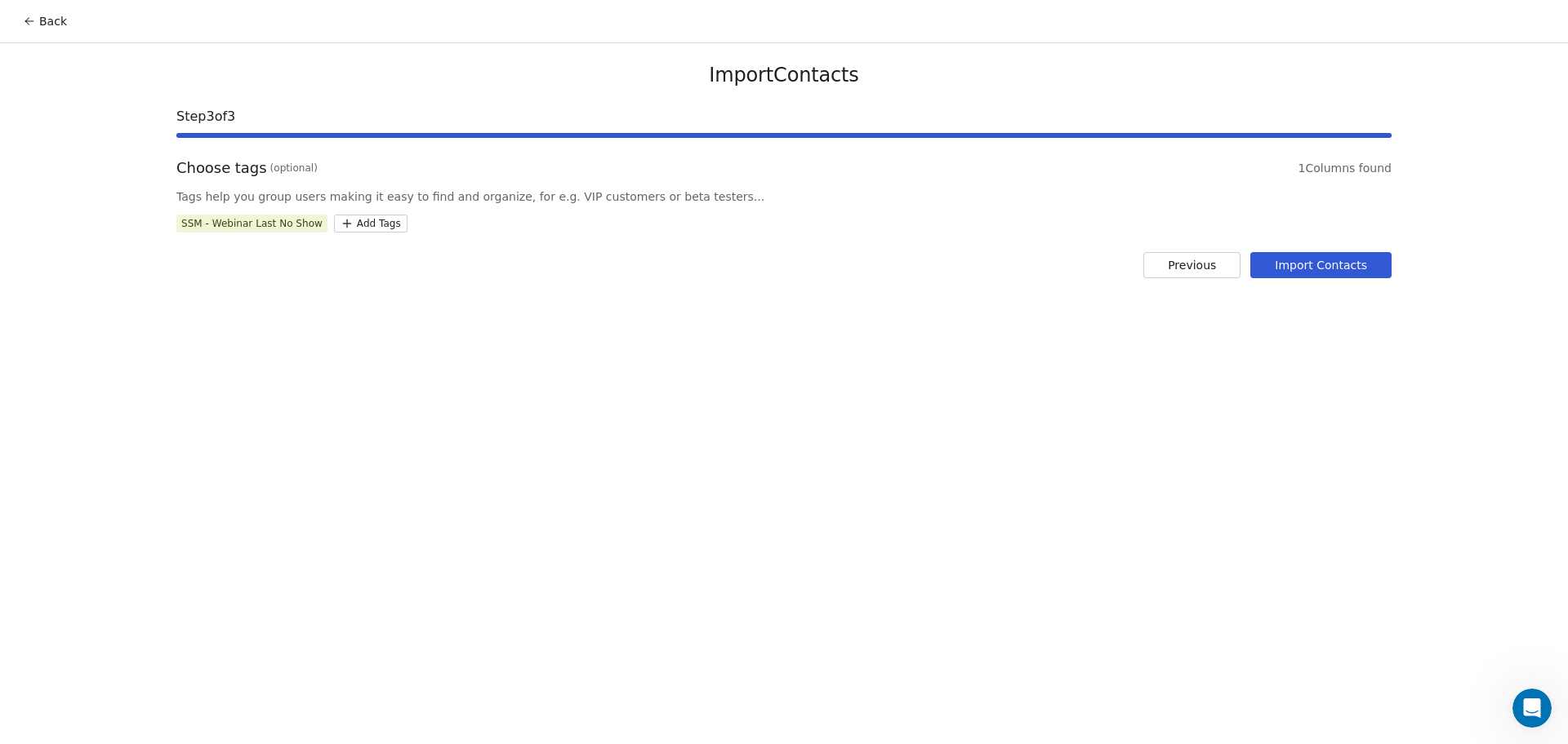
click at [1384, 257] on button "Import Contacts" at bounding box center [1321, 265] width 142 height 26
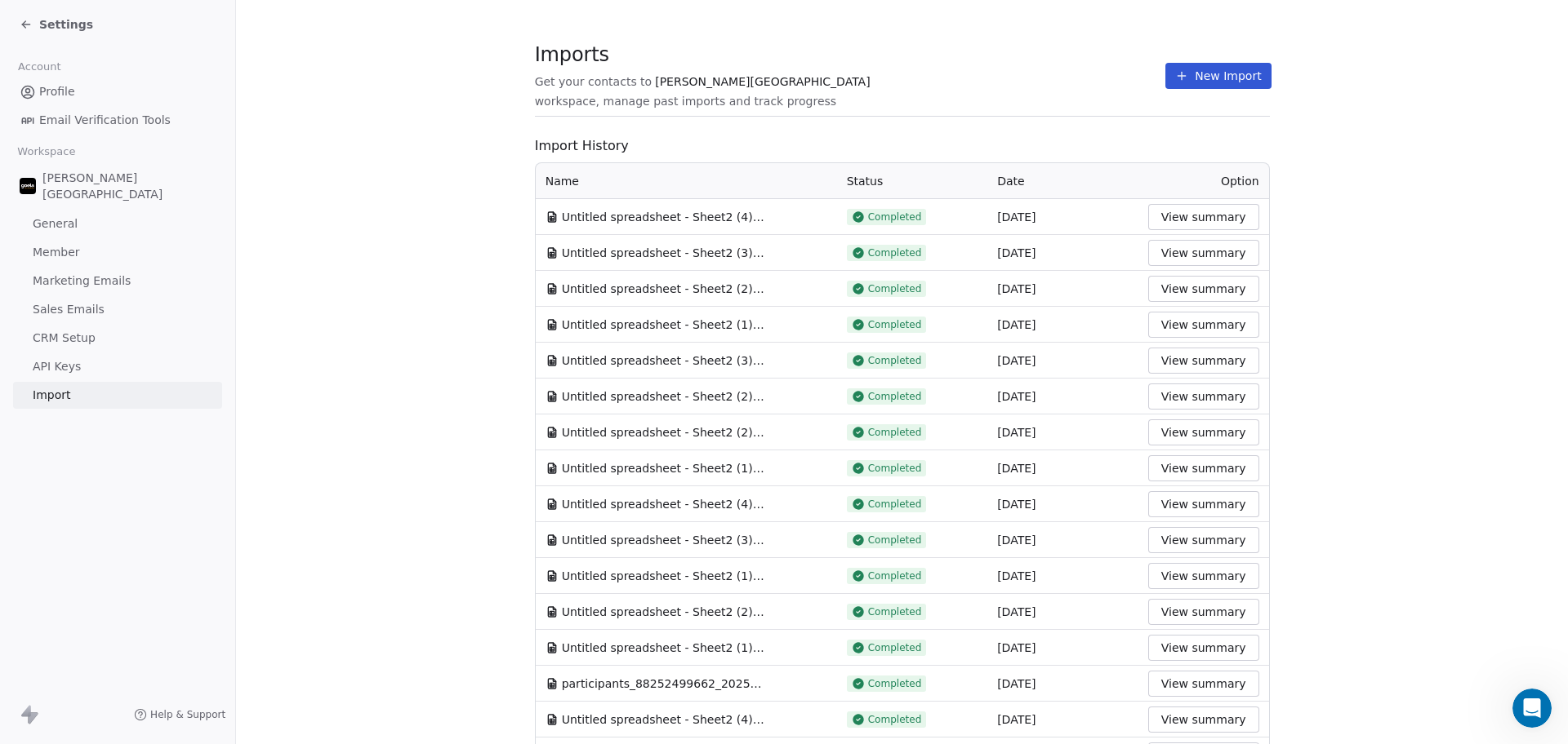
click at [1105, 77] on div "Imports Get your contacts to [PERSON_NAME] School workspace, manage past import…" at bounding box center [902, 76] width 735 height 28
click at [1175, 76] on icon at bounding box center [1182, 77] width 13 height 13
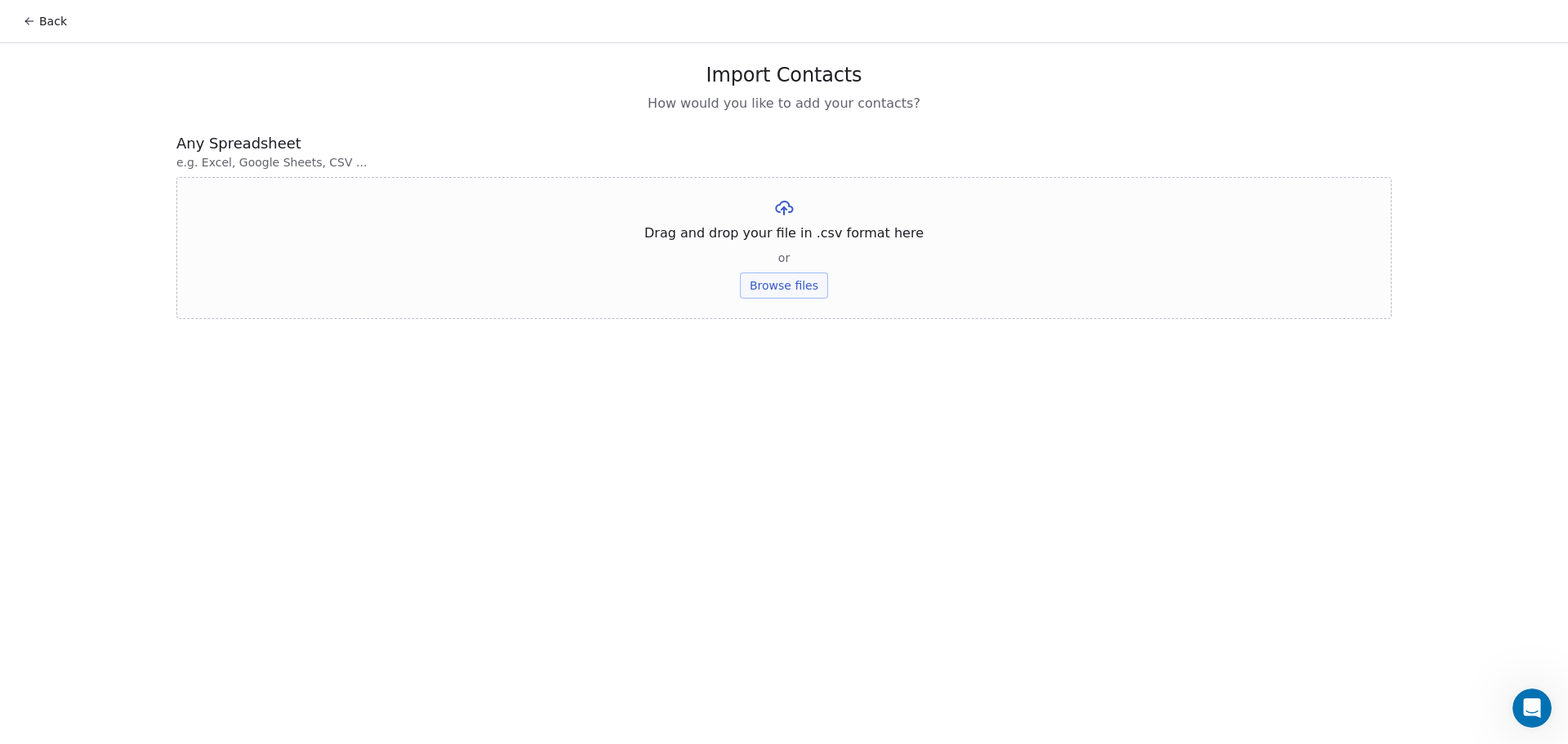
click at [782, 275] on button "Browse files" at bounding box center [784, 285] width 88 height 26
click at [766, 252] on button "Upload" at bounding box center [784, 239] width 59 height 26
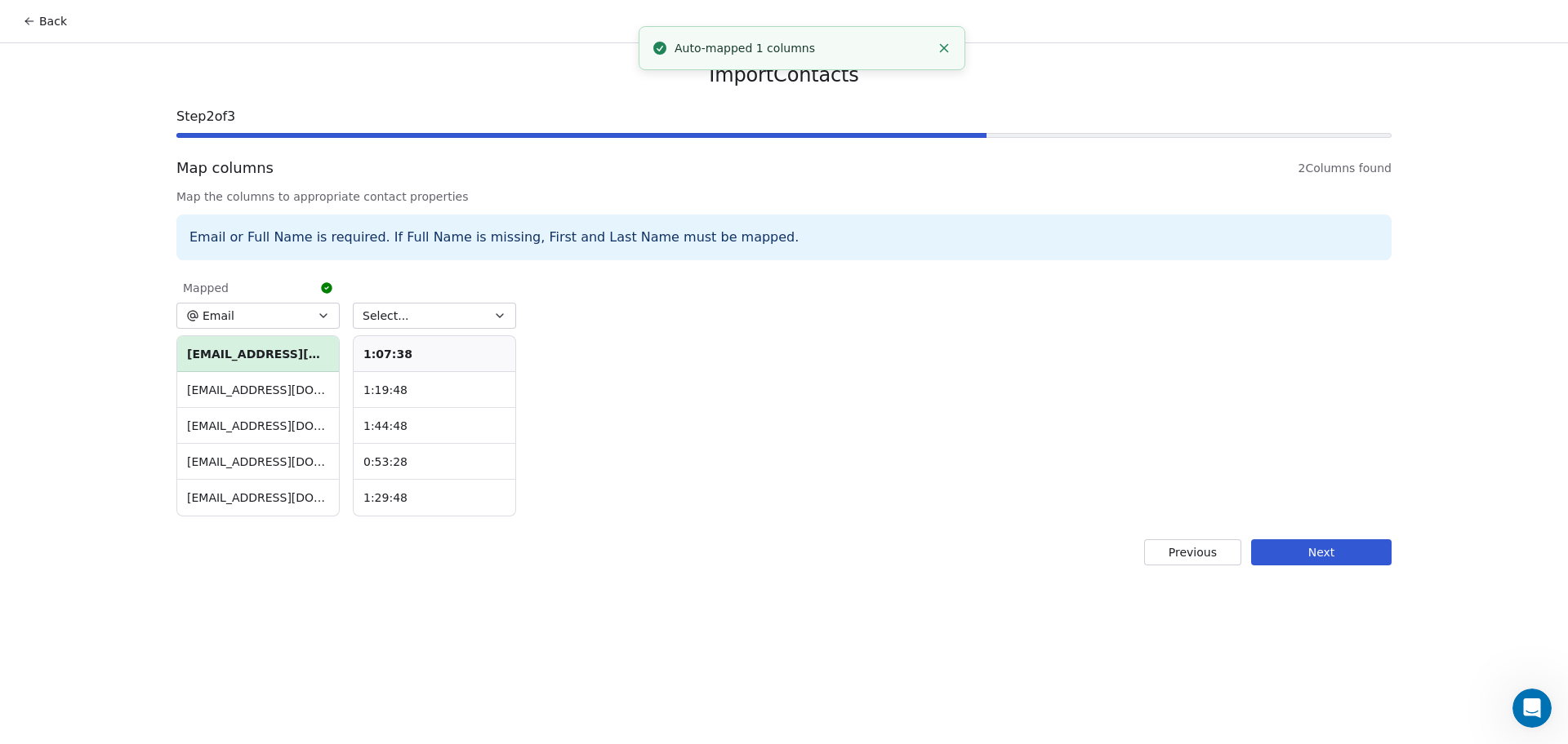
click at [418, 297] on div "Select... 1:07:38 1:19:48 1:44:48 0:53:28 1:29:48" at bounding box center [434, 395] width 164 height 243
click at [415, 310] on button "Select..." at bounding box center [434, 316] width 164 height 26
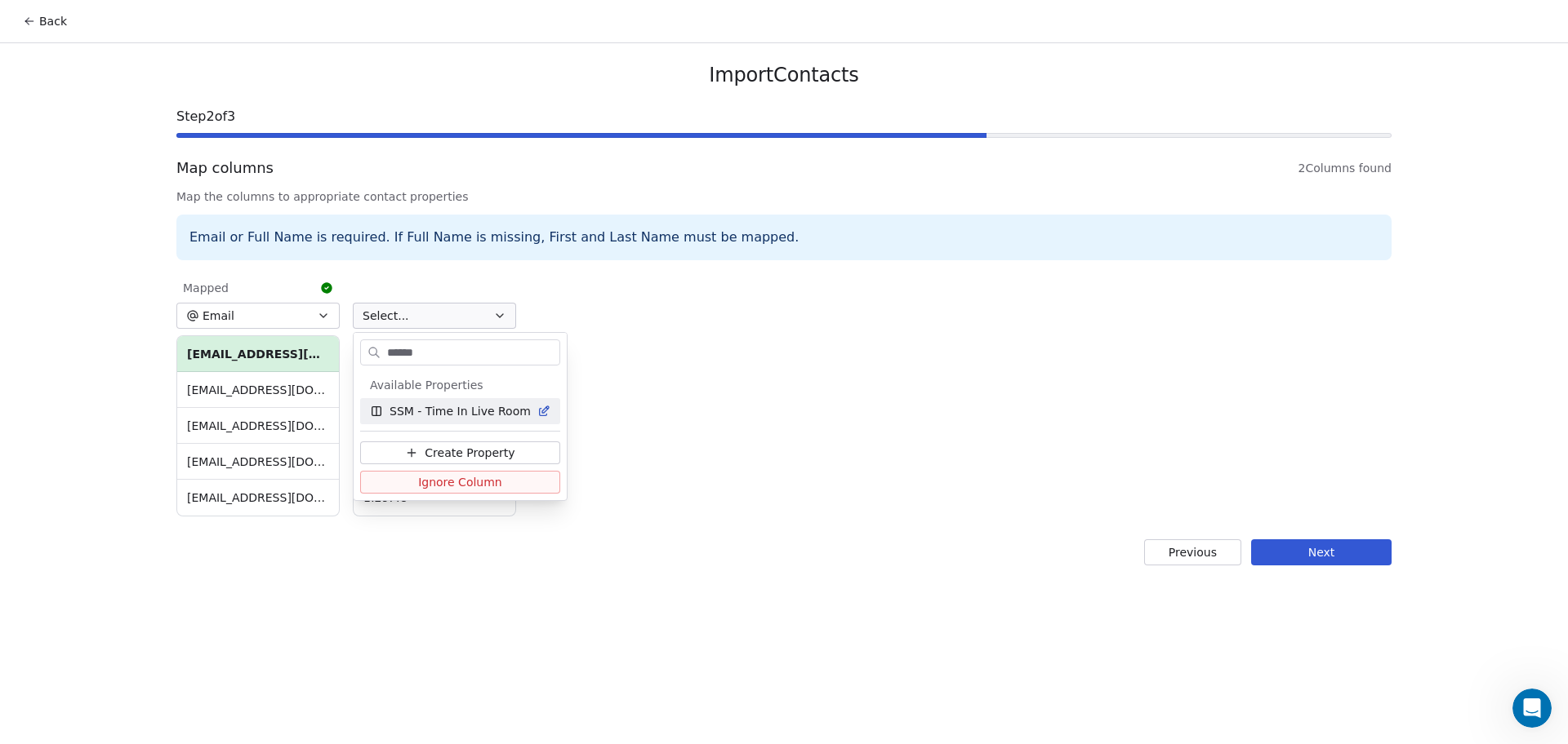
type input "*******"
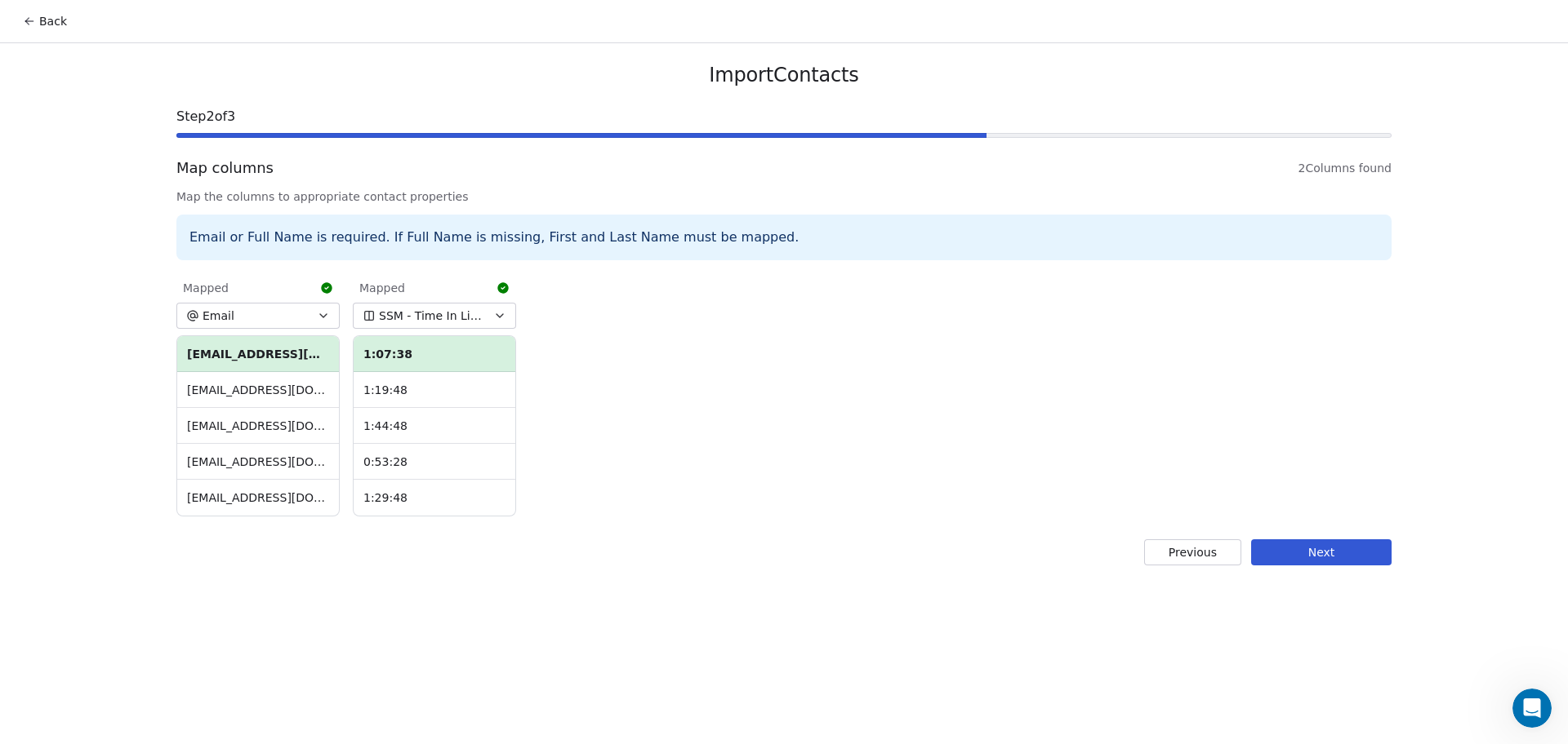
click at [1354, 563] on button "Next" at bounding box center [1320, 552] width 141 height 26
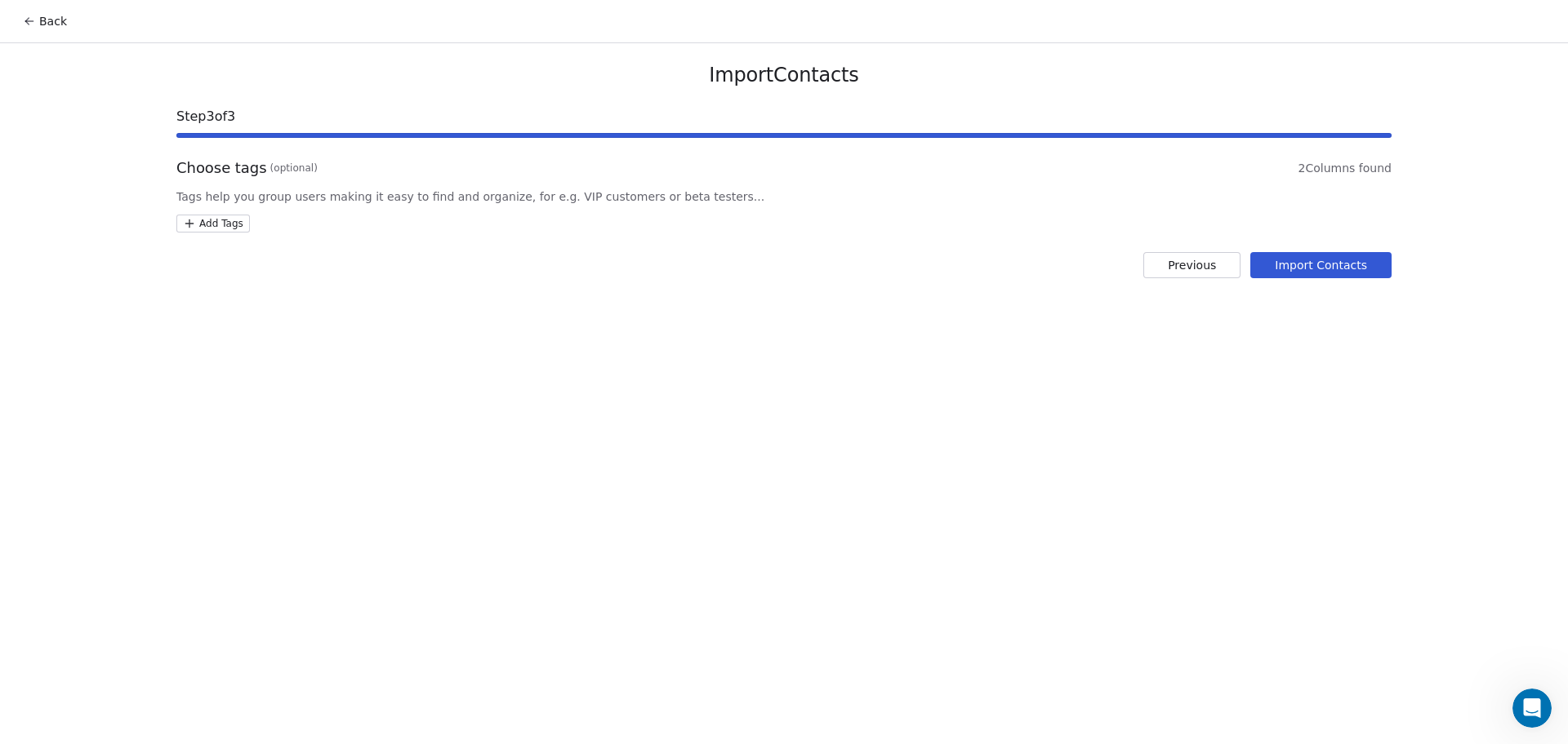
click at [244, 231] on html "Back Import Contacts Step 3 of 3 Choose tags (optional) 2 Columns found Tags he…" at bounding box center [784, 372] width 1568 height 744
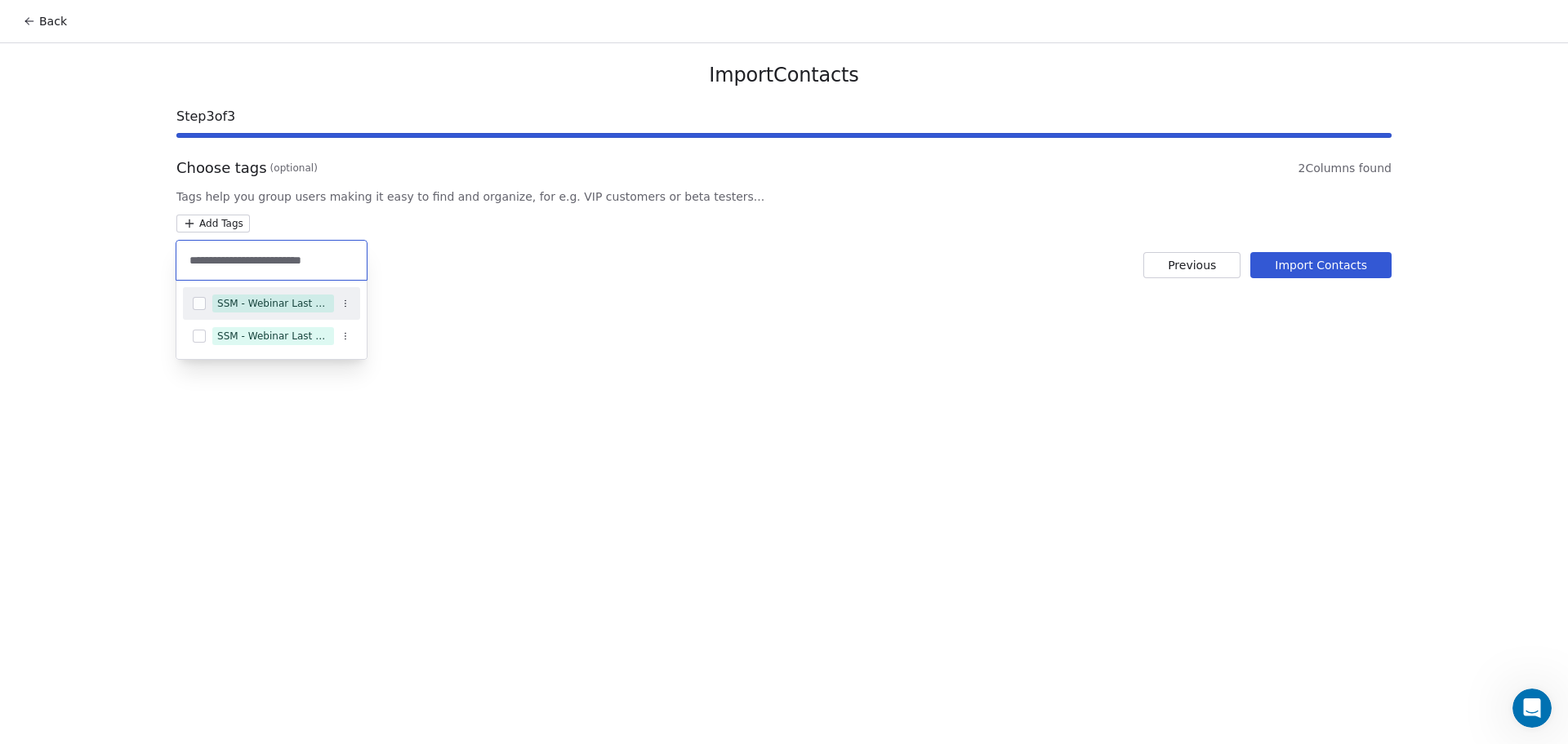
type input "**********"
click at [279, 301] on div "SSM - Webinar Last Attended" at bounding box center [273, 303] width 112 height 14
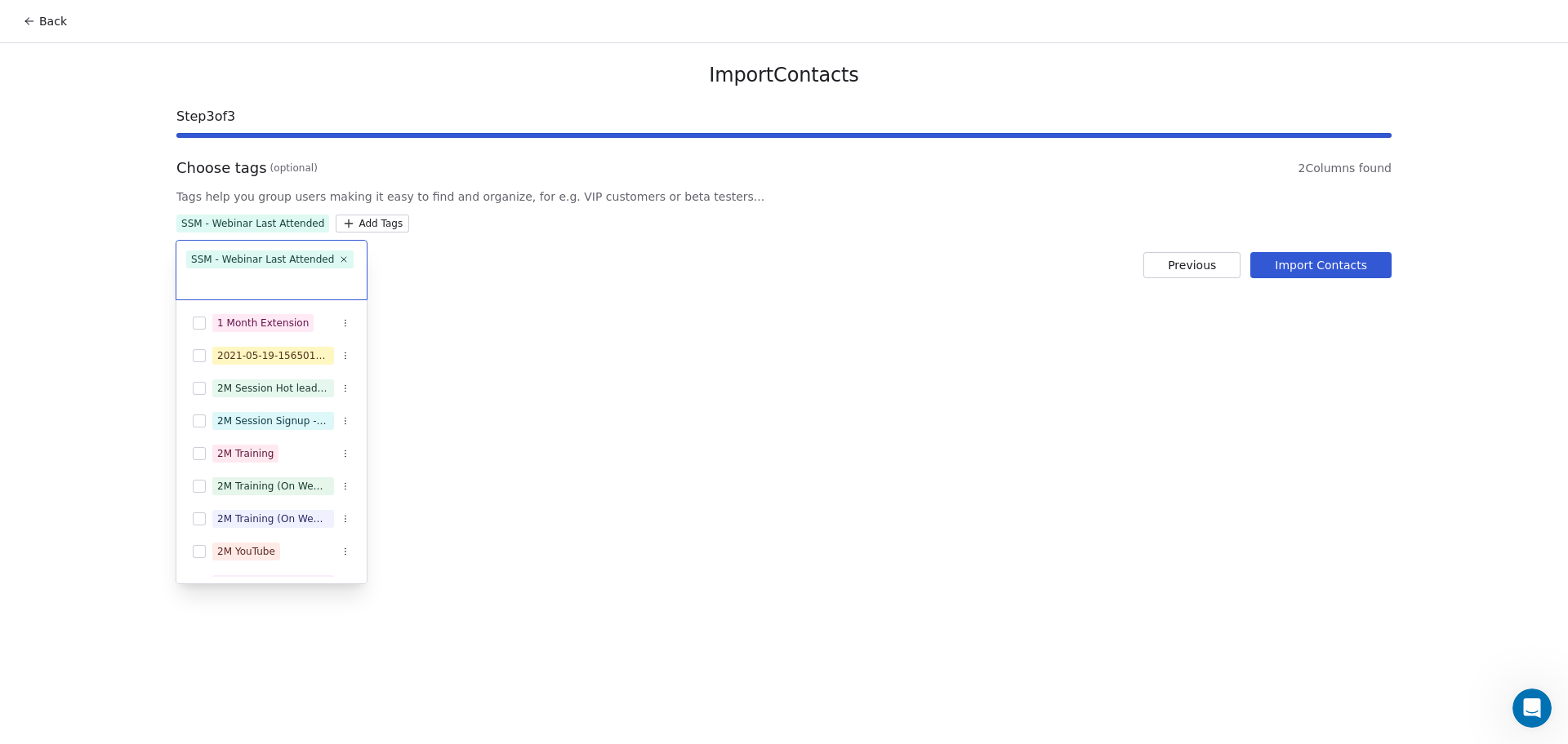
click at [734, 240] on html "Back Import Contacts Step 3 of 3 Choose tags (optional) 2 Columns found Tags he…" at bounding box center [784, 372] width 1568 height 744
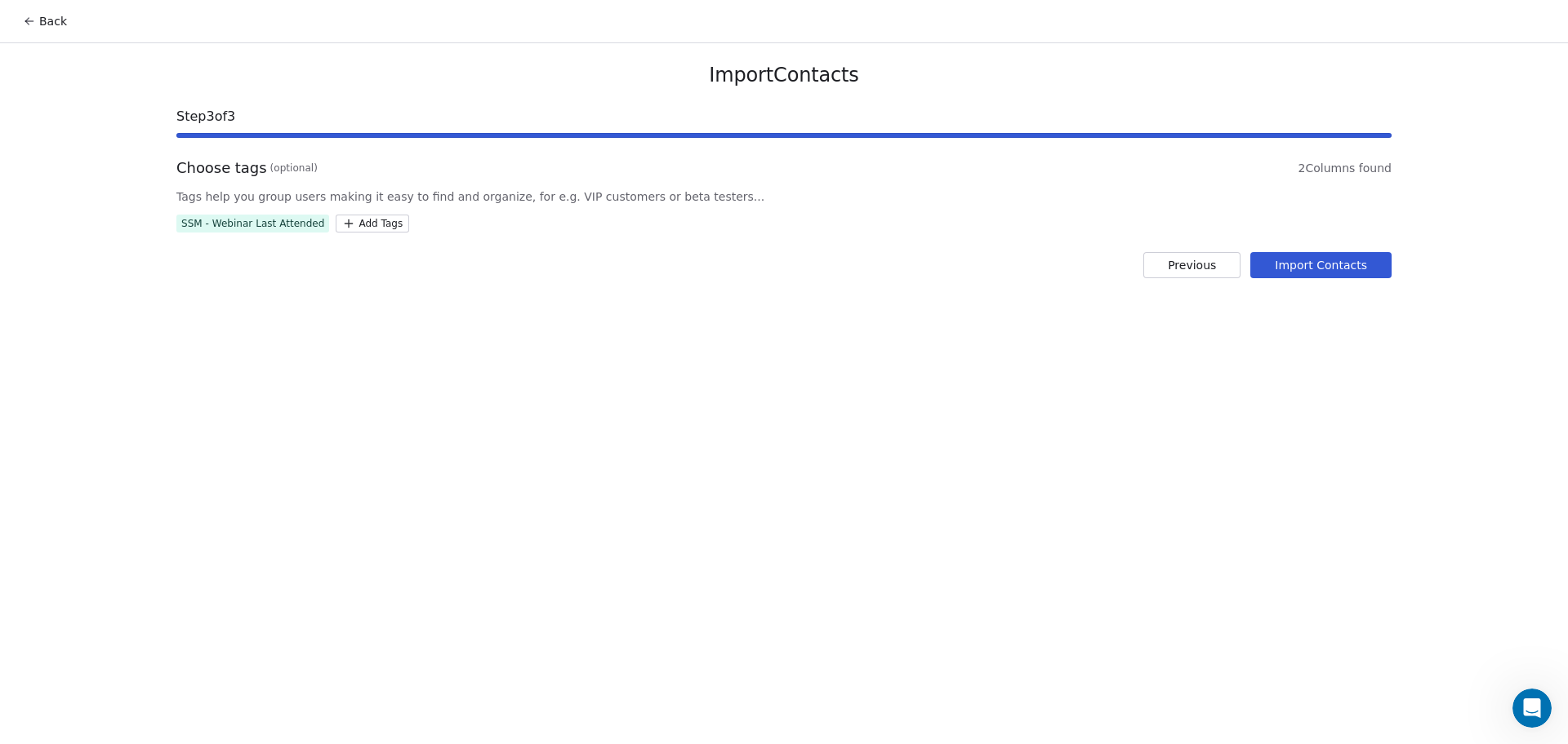
click at [1311, 264] on button "Import Contacts" at bounding box center [1321, 265] width 142 height 26
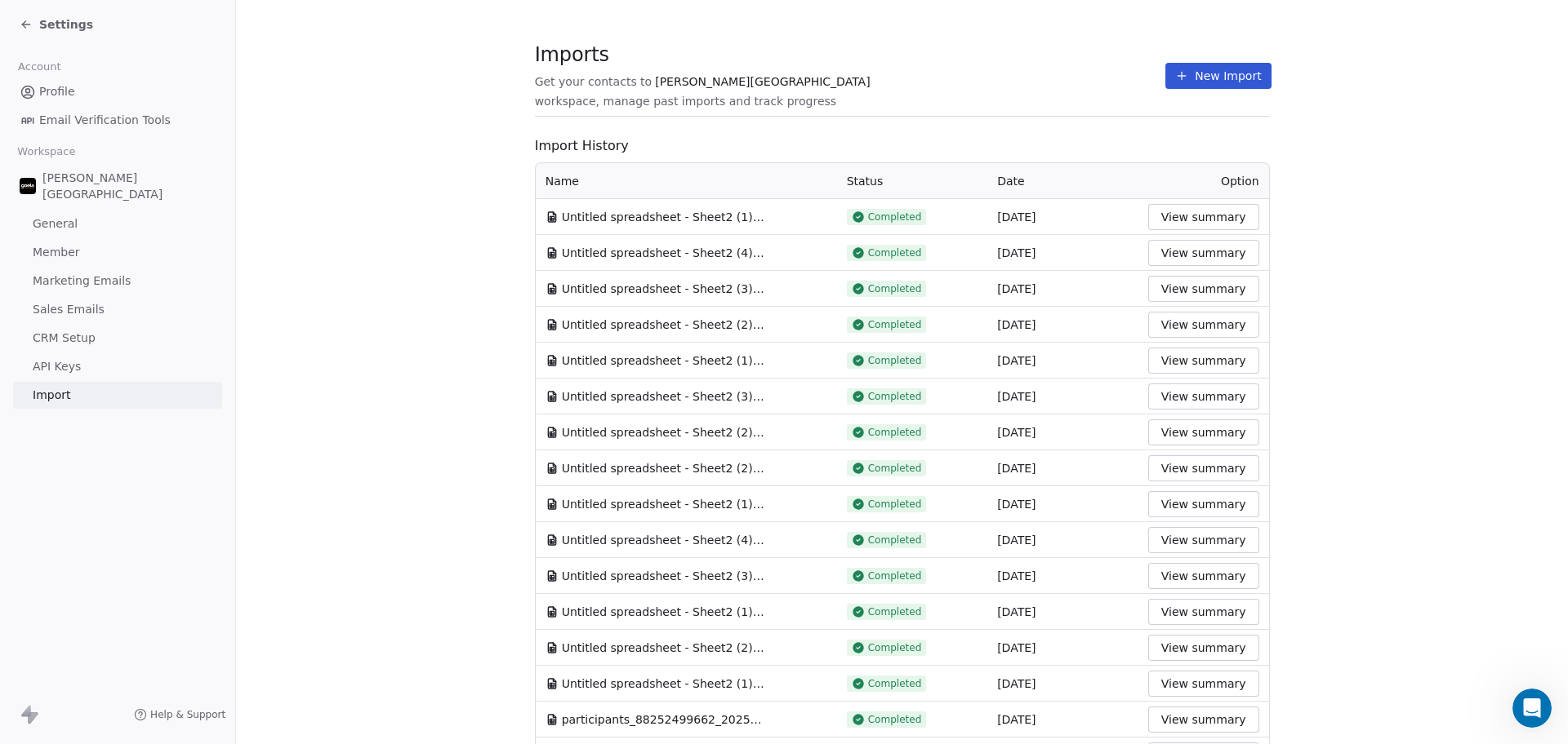
click at [1022, 87] on div "Imports Get your contacts to [PERSON_NAME] School workspace, manage past import…" at bounding box center [902, 76] width 735 height 28
click at [1174, 70] on button "New Import" at bounding box center [1218, 76] width 105 height 26
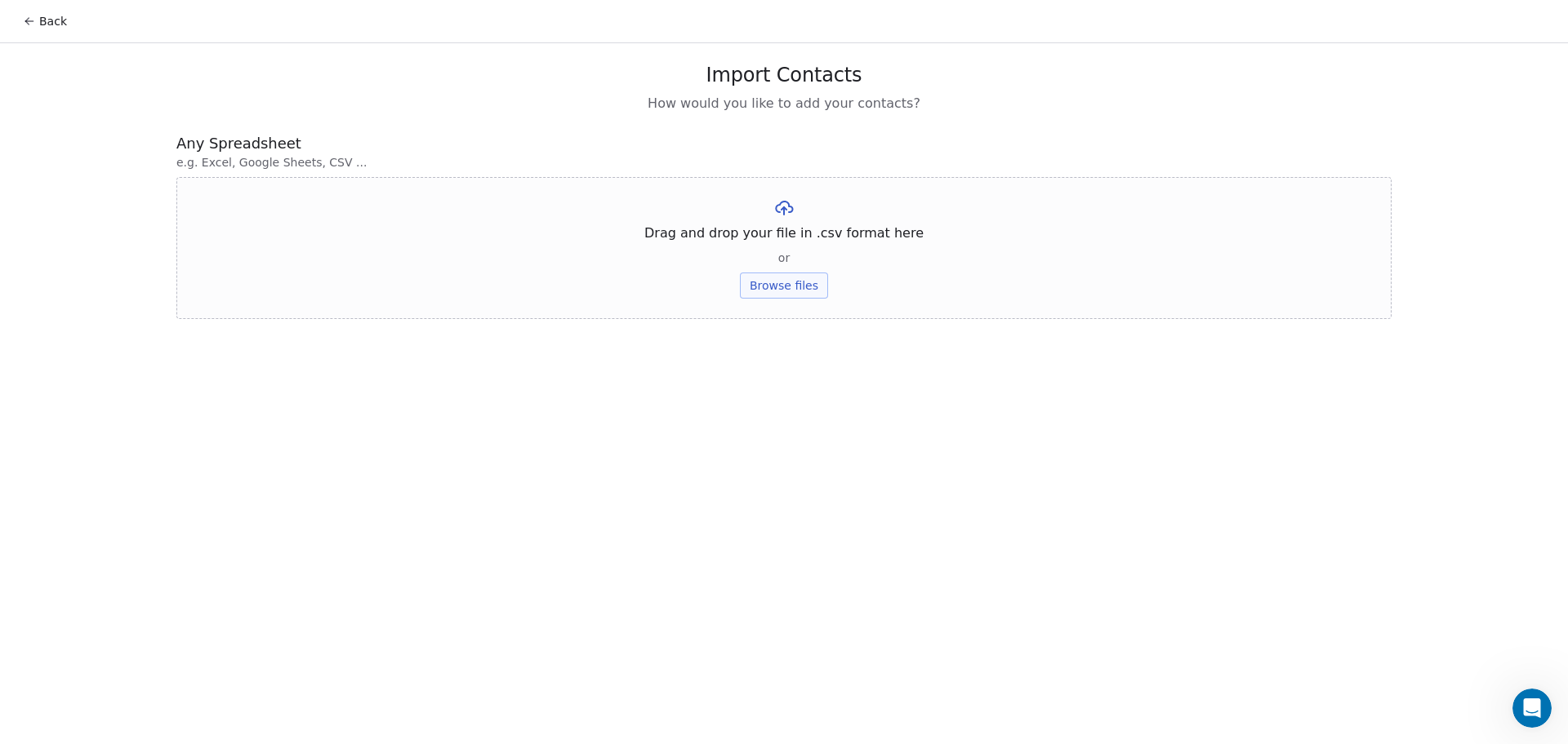
click at [773, 288] on button "Browse files" at bounding box center [784, 285] width 88 height 26
click at [802, 242] on button "Upload" at bounding box center [784, 239] width 59 height 26
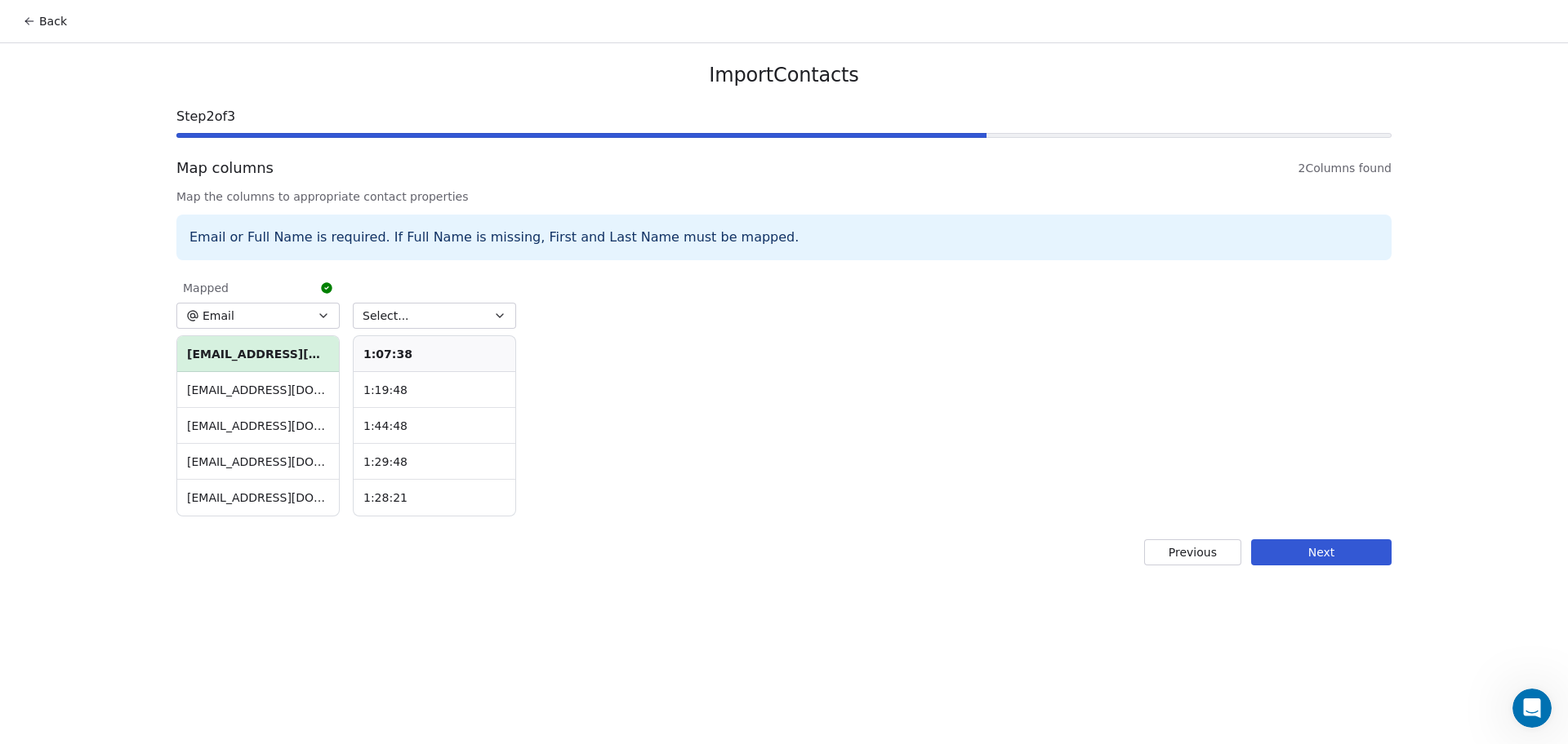
click at [393, 317] on span "Select..." at bounding box center [386, 316] width 47 height 16
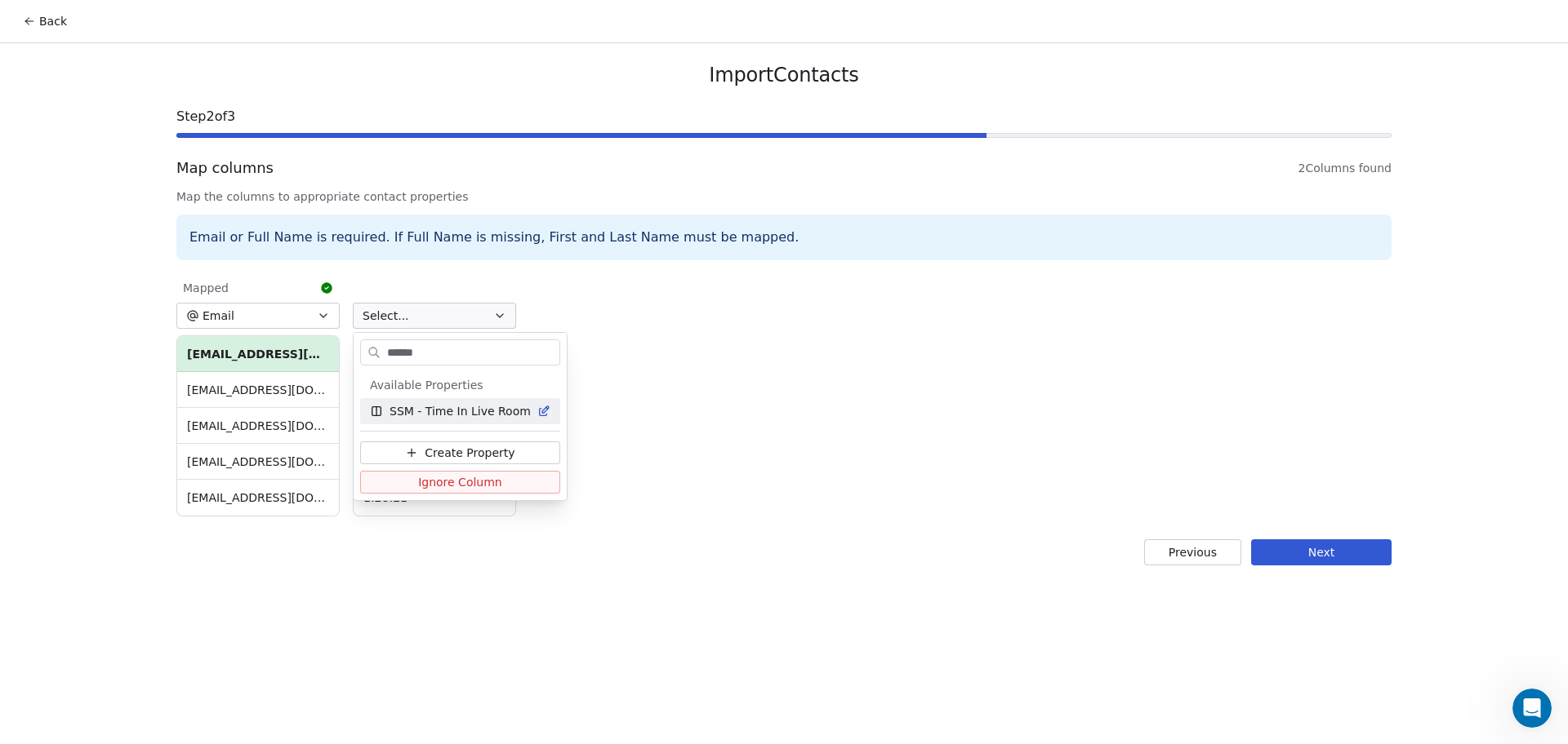
type input "******"
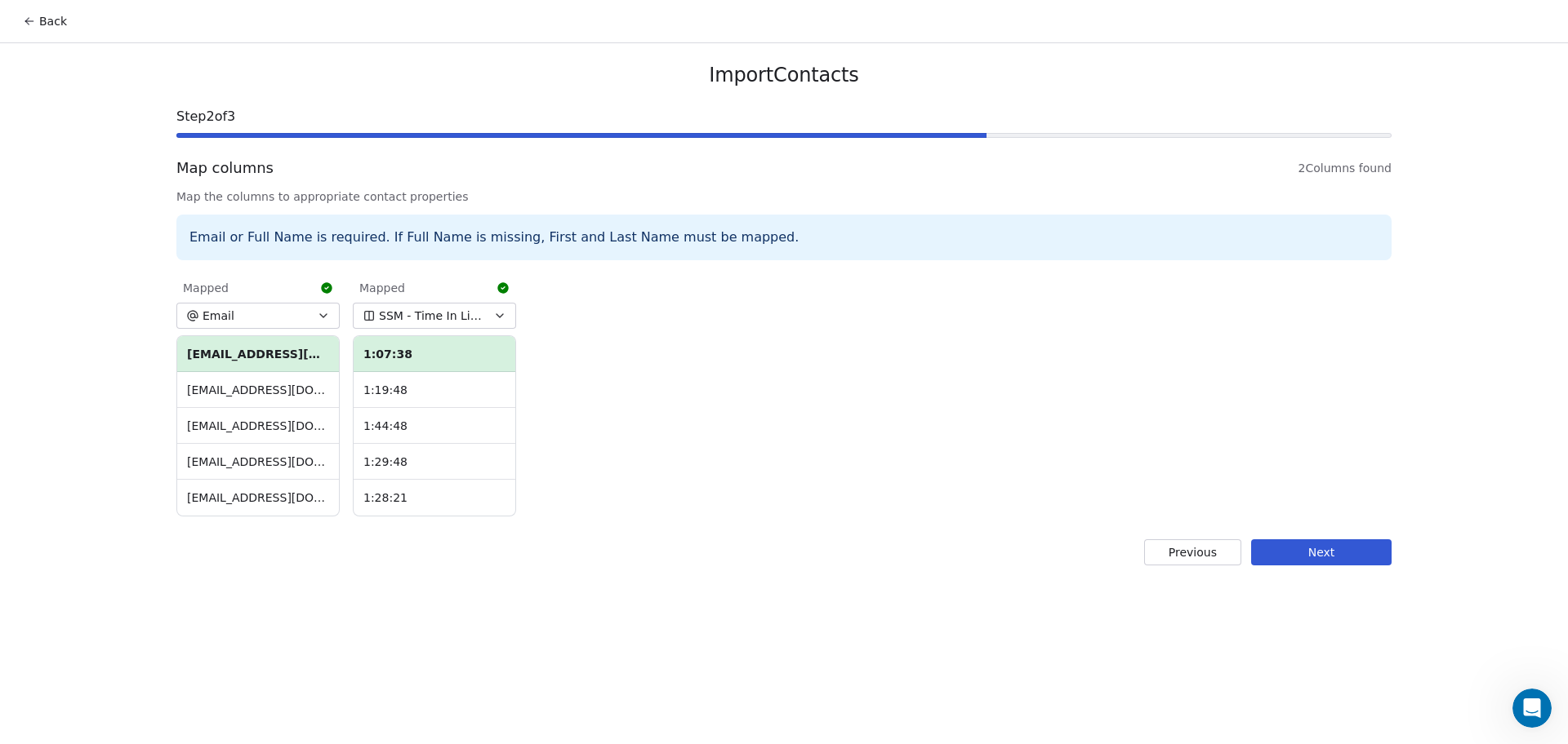
click at [918, 462] on div "Mapped Email [EMAIL_ADDRESS][DOMAIN_NAME] [EMAIL_ADDRESS][DOMAIN_NAME] [EMAIL_A…" at bounding box center [784, 394] width 1215 height 250
click at [1329, 561] on button "Next" at bounding box center [1320, 552] width 141 height 26
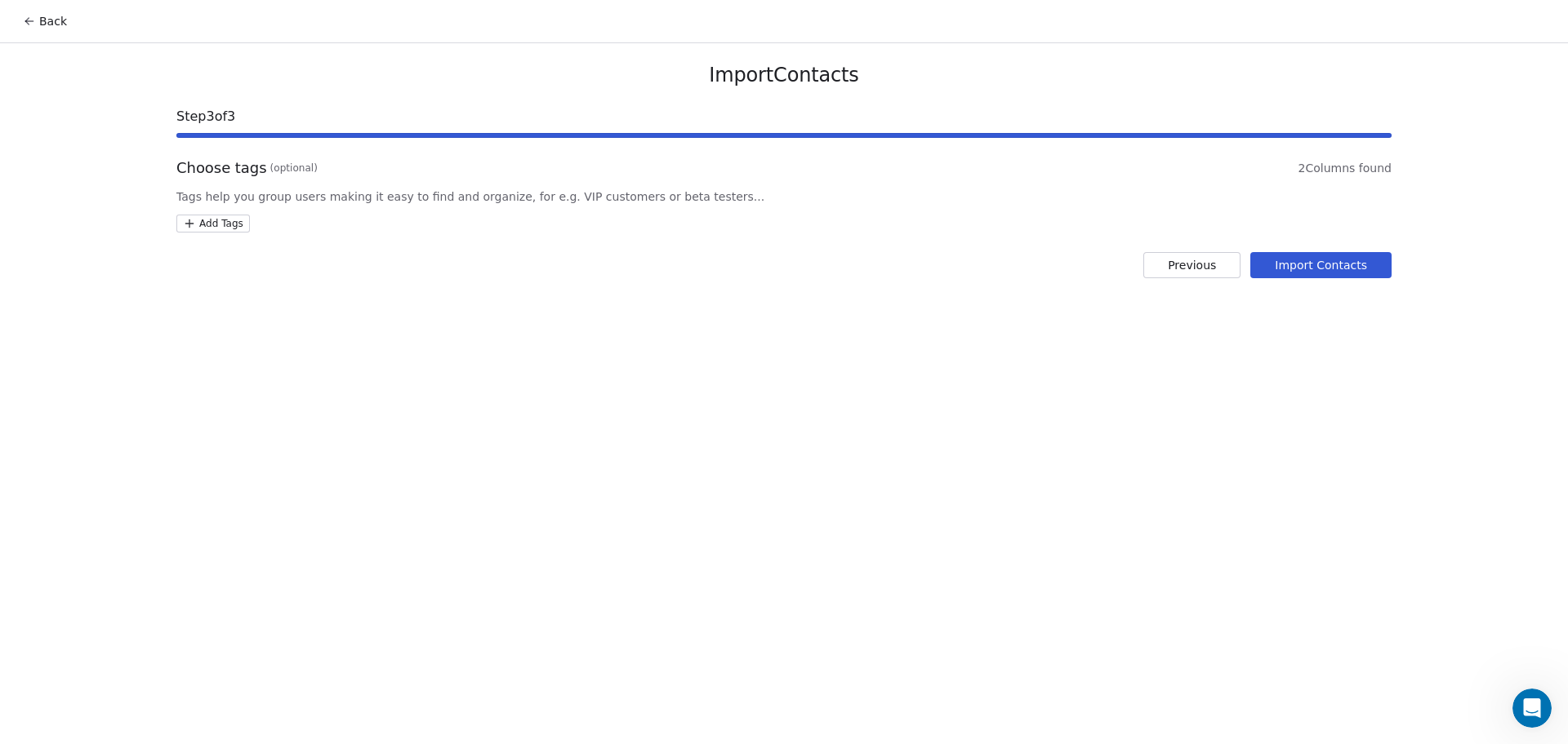
click at [180, 220] on html "Back Import Contacts Step 3 of 3 Choose tags (optional) 2 Columns found Tags he…" at bounding box center [784, 372] width 1568 height 744
type input "**********"
click at [238, 293] on div "SSM - Webinar Last Hot Lead" at bounding box center [271, 303] width 177 height 26
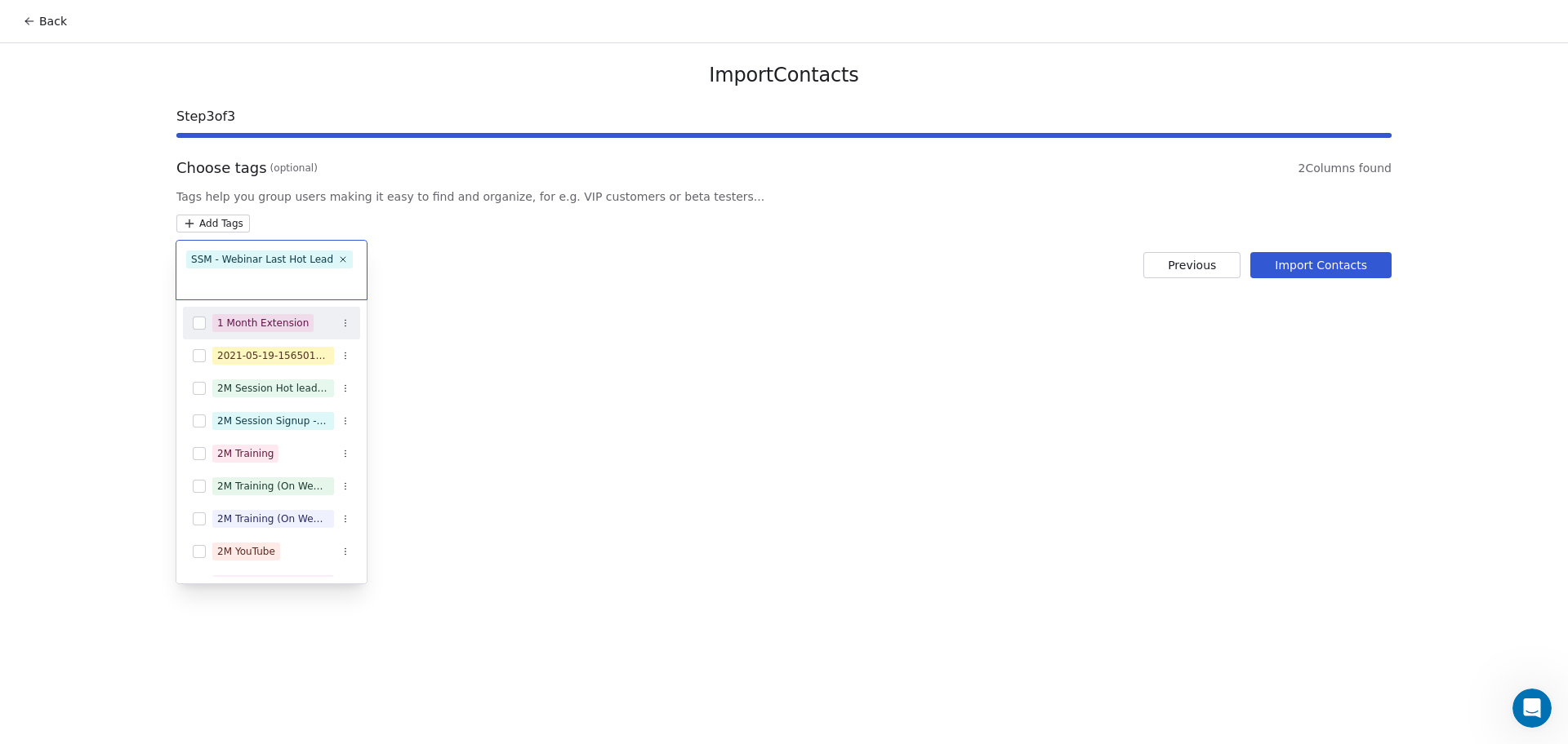
click at [621, 317] on html "Back Import Contacts Step 3 of 3 Choose tags (optional) 2 Columns found Tags he…" at bounding box center [784, 372] width 1568 height 744
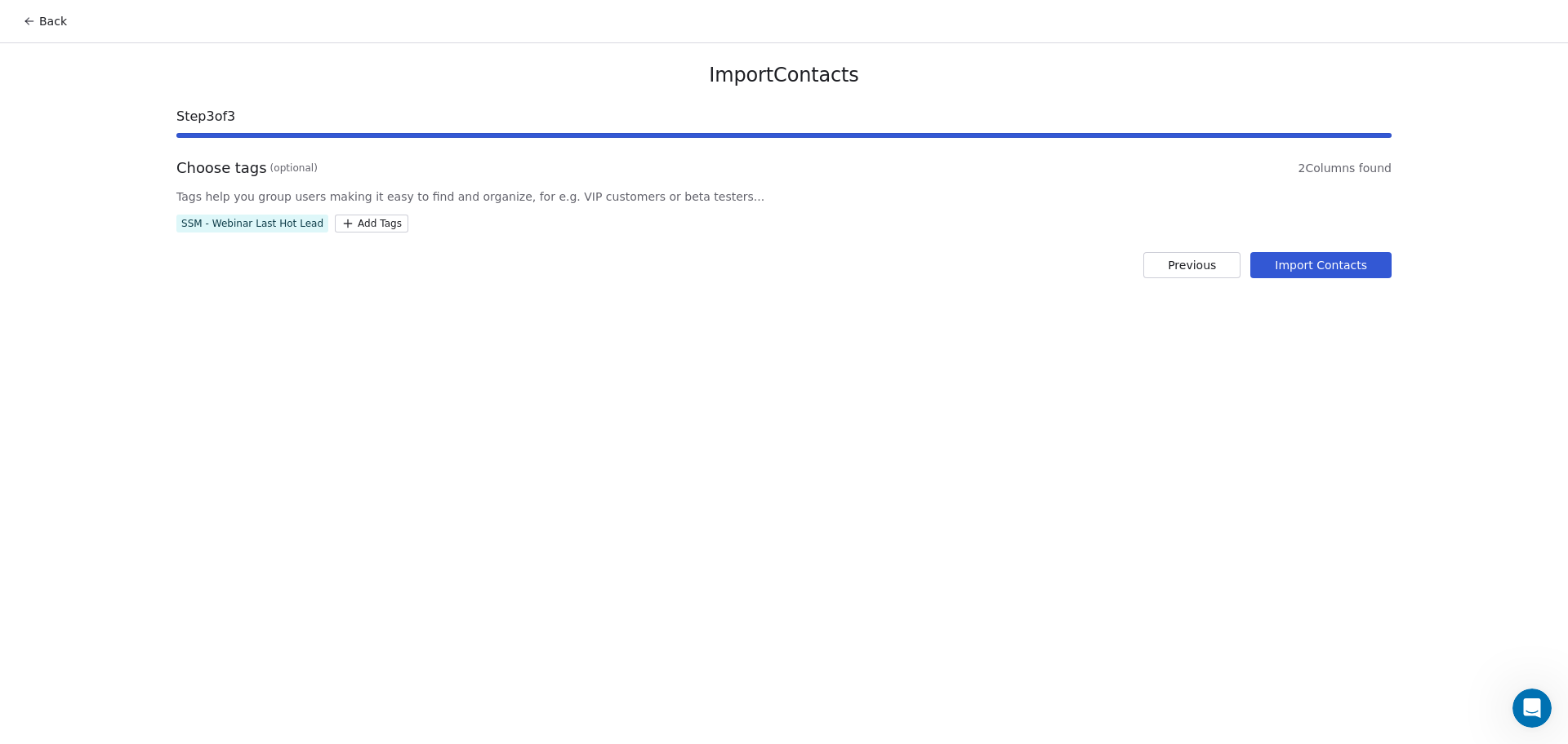
click at [1342, 252] on button "Import Contacts" at bounding box center [1321, 265] width 142 height 26
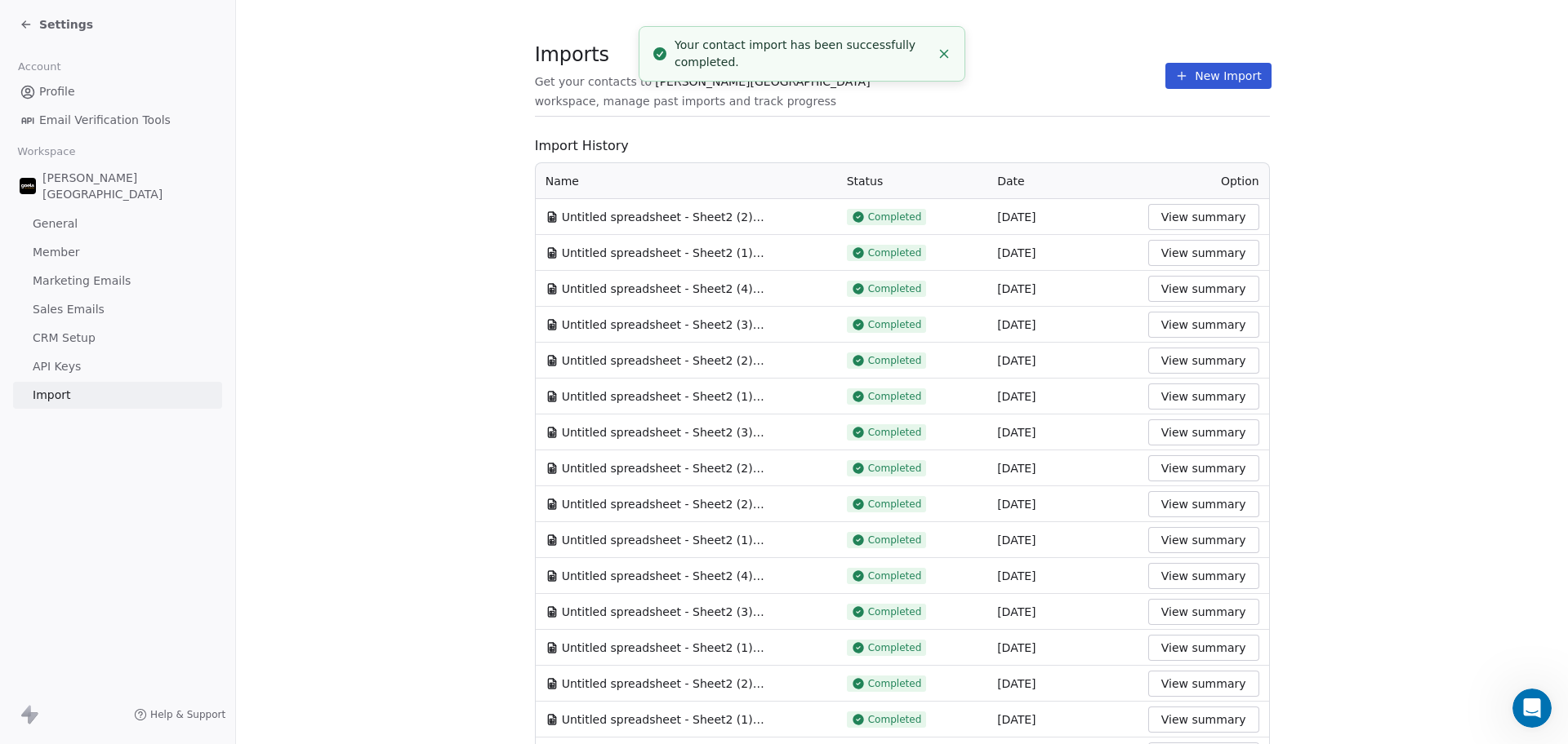
click at [1073, 77] on div "Imports Get your contacts to [PERSON_NAME] School workspace, manage past import…" at bounding box center [902, 76] width 735 height 28
click at [1175, 80] on icon at bounding box center [1182, 77] width 13 height 13
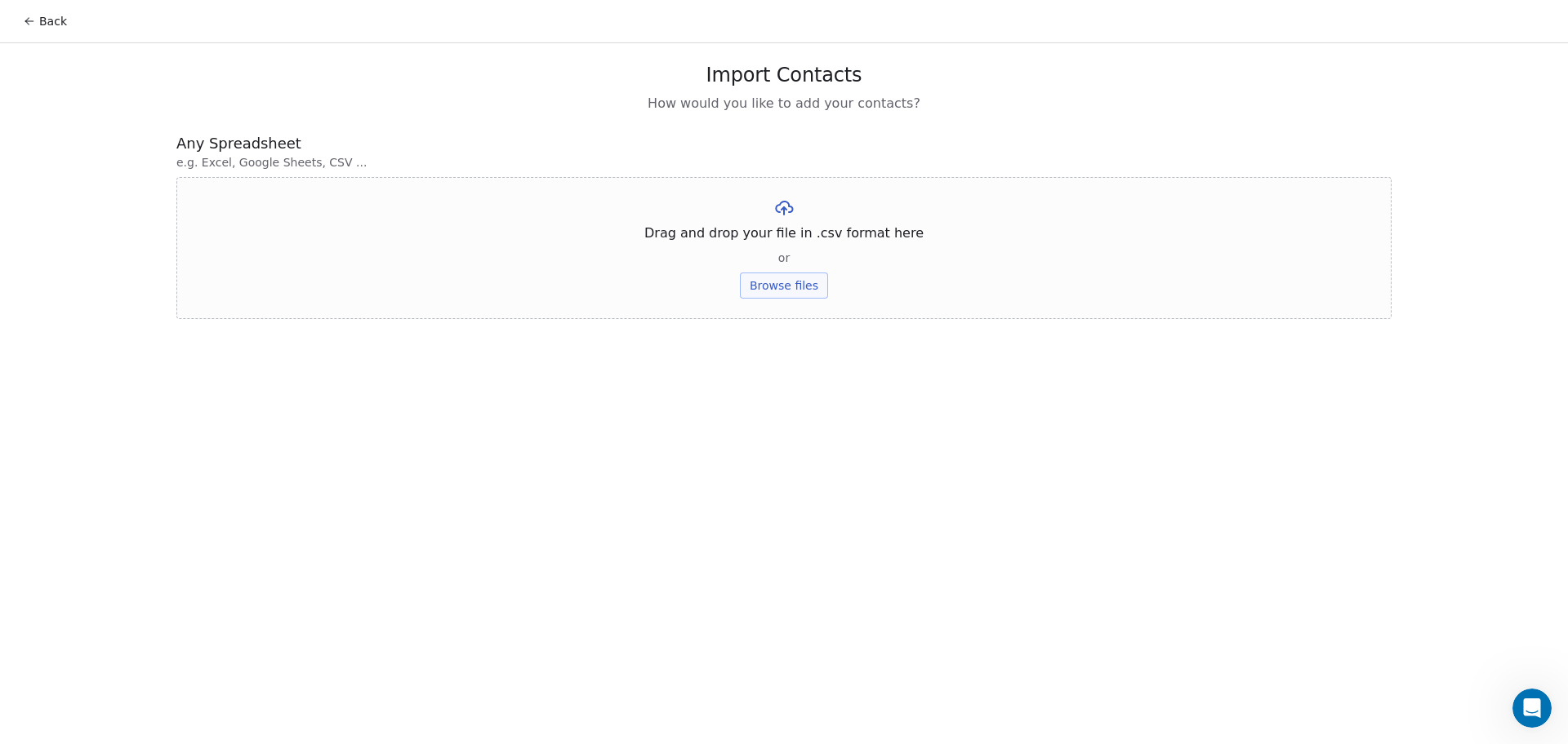
click at [766, 276] on button "Browse files" at bounding box center [784, 285] width 88 height 26
click at [807, 234] on button "Upload" at bounding box center [784, 239] width 59 height 26
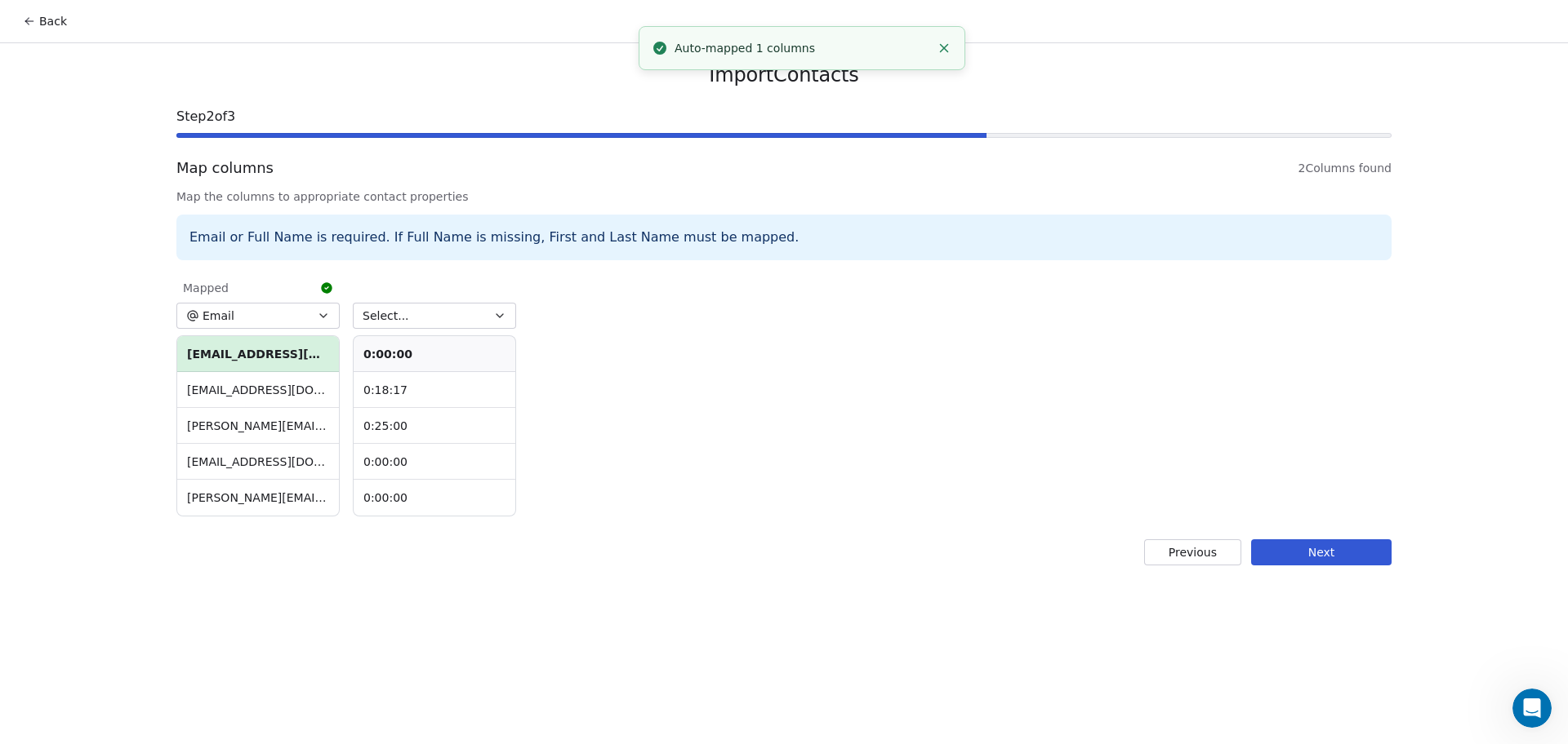
click at [439, 330] on div "Select... 0:00:00 0:18:17 0:25:00 0:00:00 0:00:00" at bounding box center [434, 395] width 164 height 243
click at [437, 323] on button "Select..." at bounding box center [434, 316] width 164 height 26
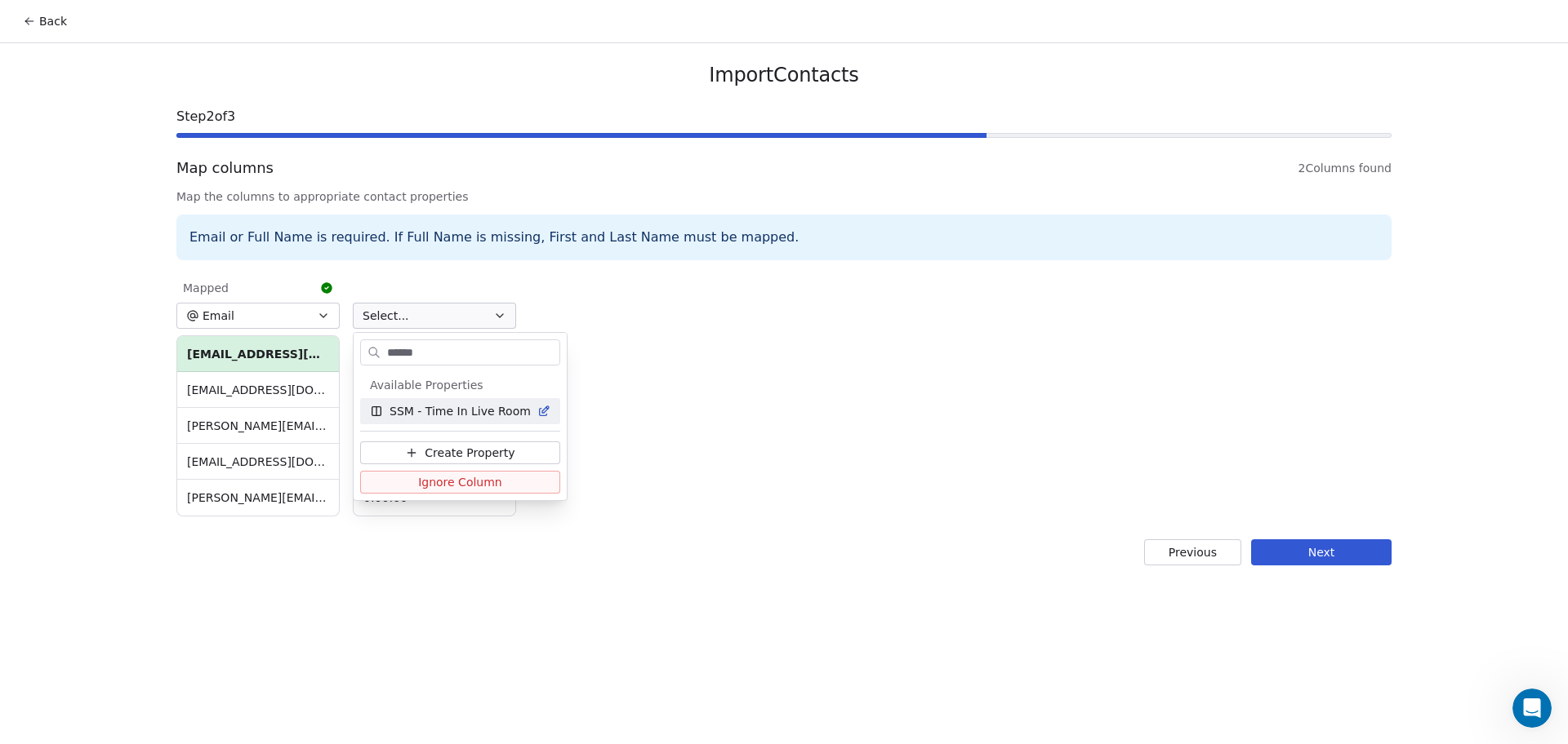
type input "*******"
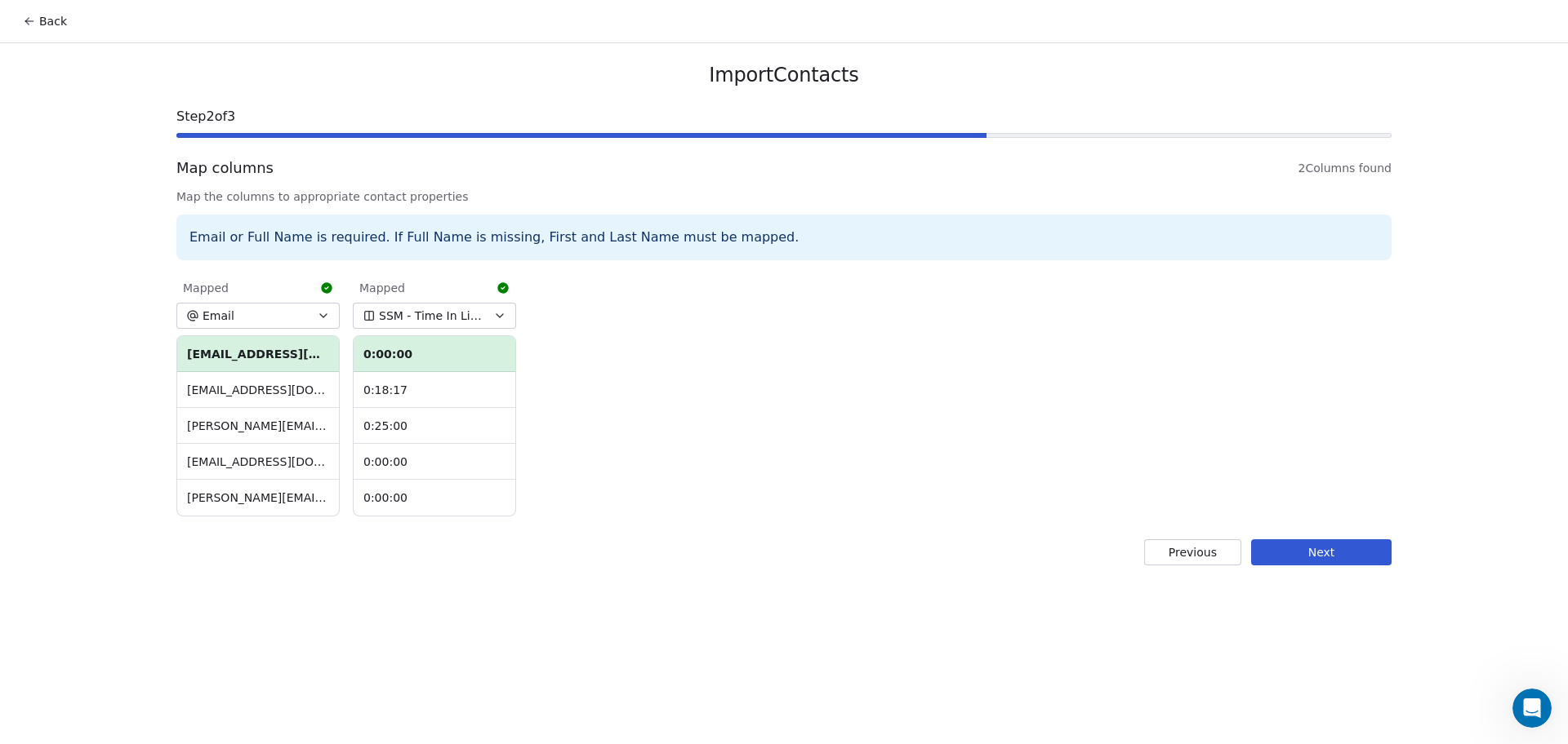
click at [1323, 560] on button "Next" at bounding box center [1320, 552] width 141 height 26
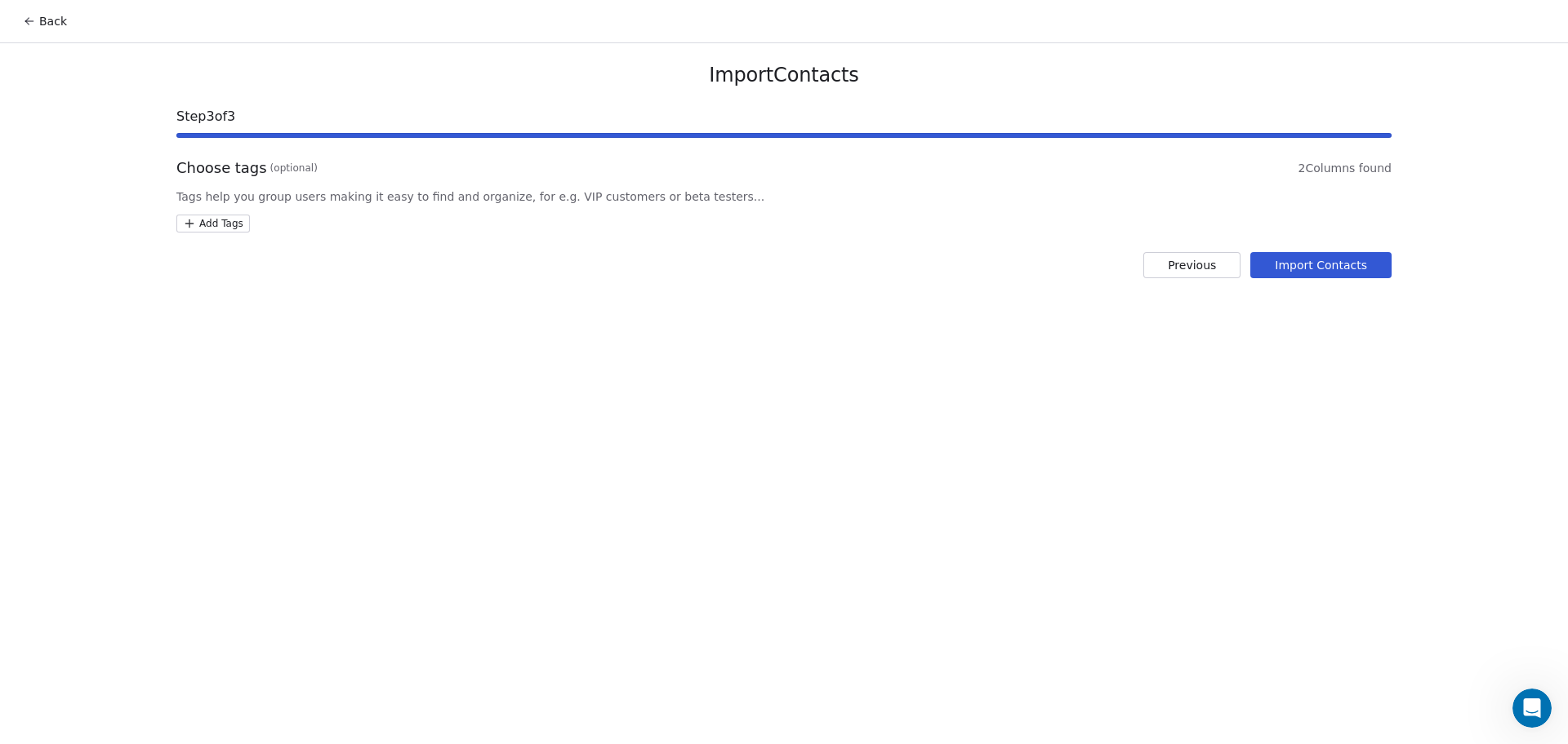
click at [248, 223] on div "Add Tags" at bounding box center [784, 223] width 1215 height 18
click at [246, 223] on html "Back Import Contacts Step 3 of 3 Choose tags (optional) 2 Columns found Tags he…" at bounding box center [784, 372] width 1568 height 744
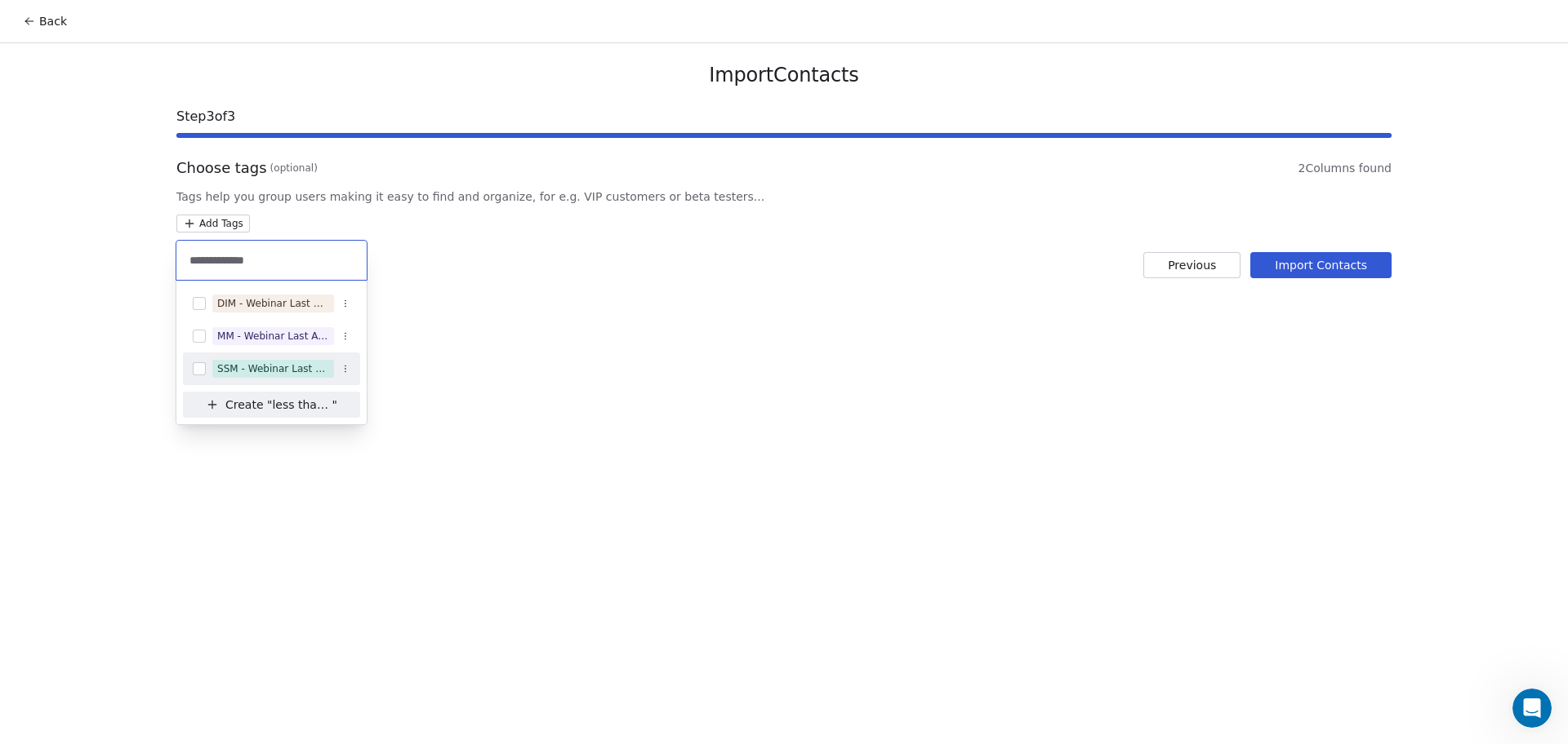
type input "**********"
click at [283, 367] on div "SSM - Webinar Last Attended (Less Than 30 mins)" at bounding box center [273, 368] width 112 height 14
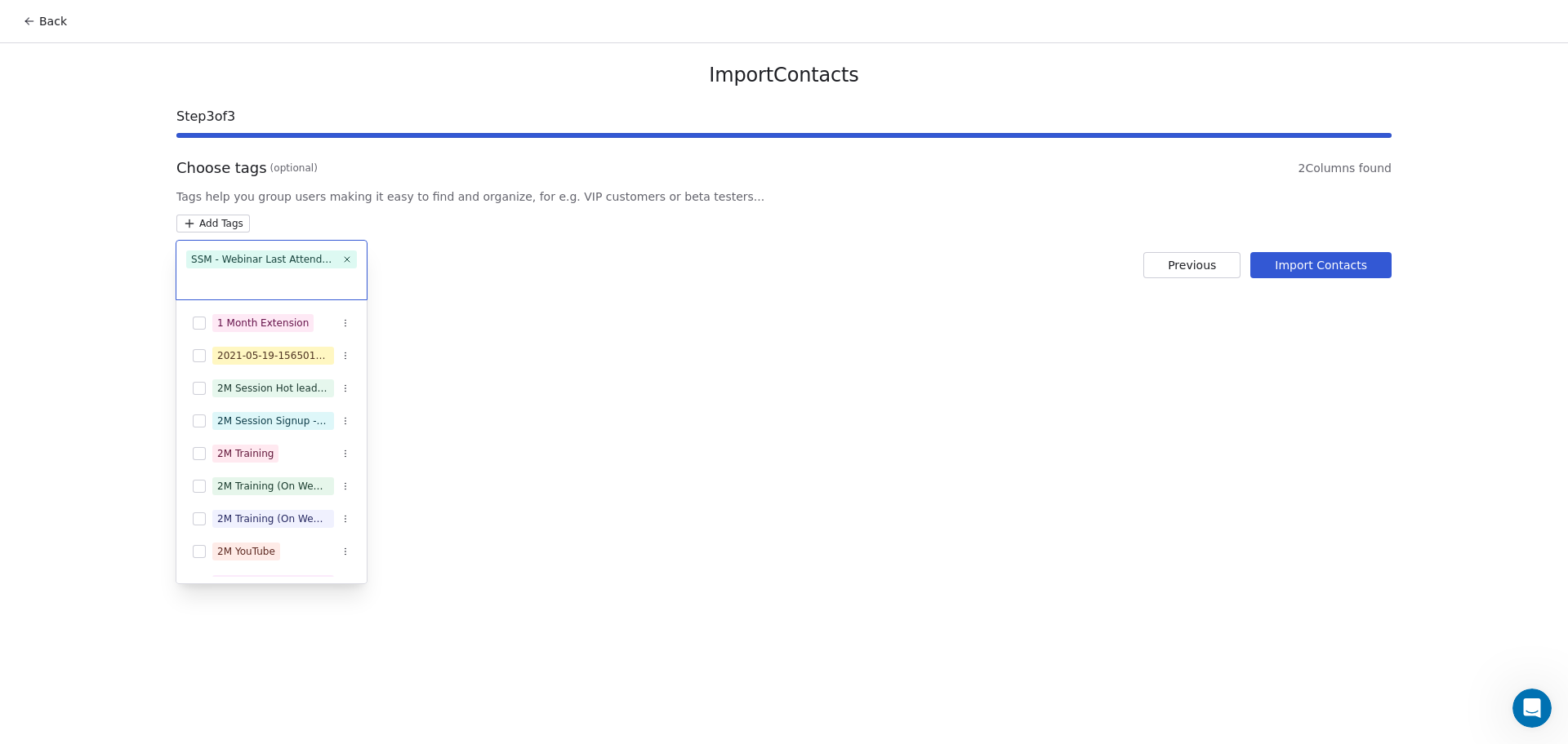
click at [693, 216] on html "Back Import Contacts Step 3 of 3 Choose tags (optional) 2 Columns found Tags he…" at bounding box center [784, 372] width 1568 height 744
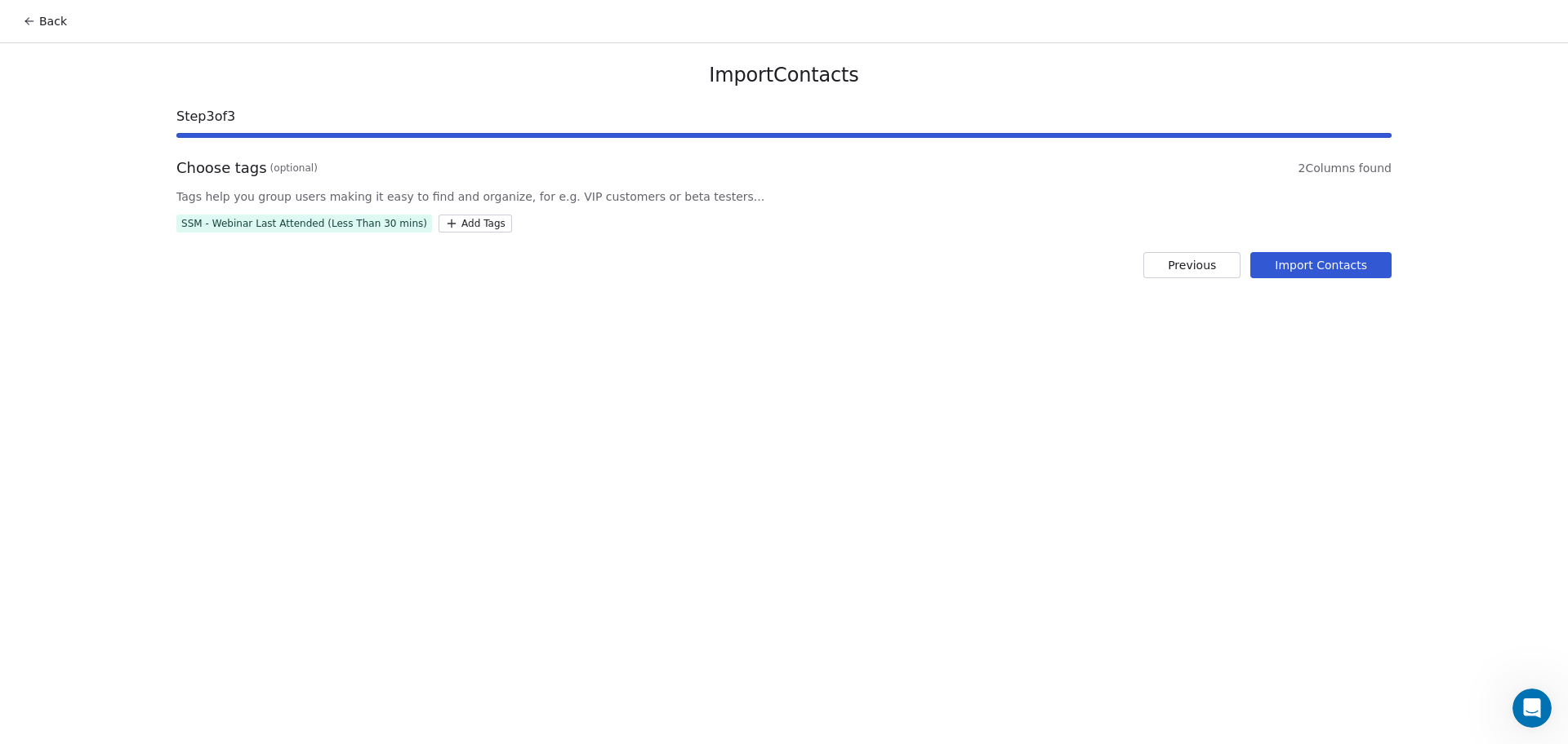
click at [1341, 253] on button "Import Contacts" at bounding box center [1321, 265] width 142 height 26
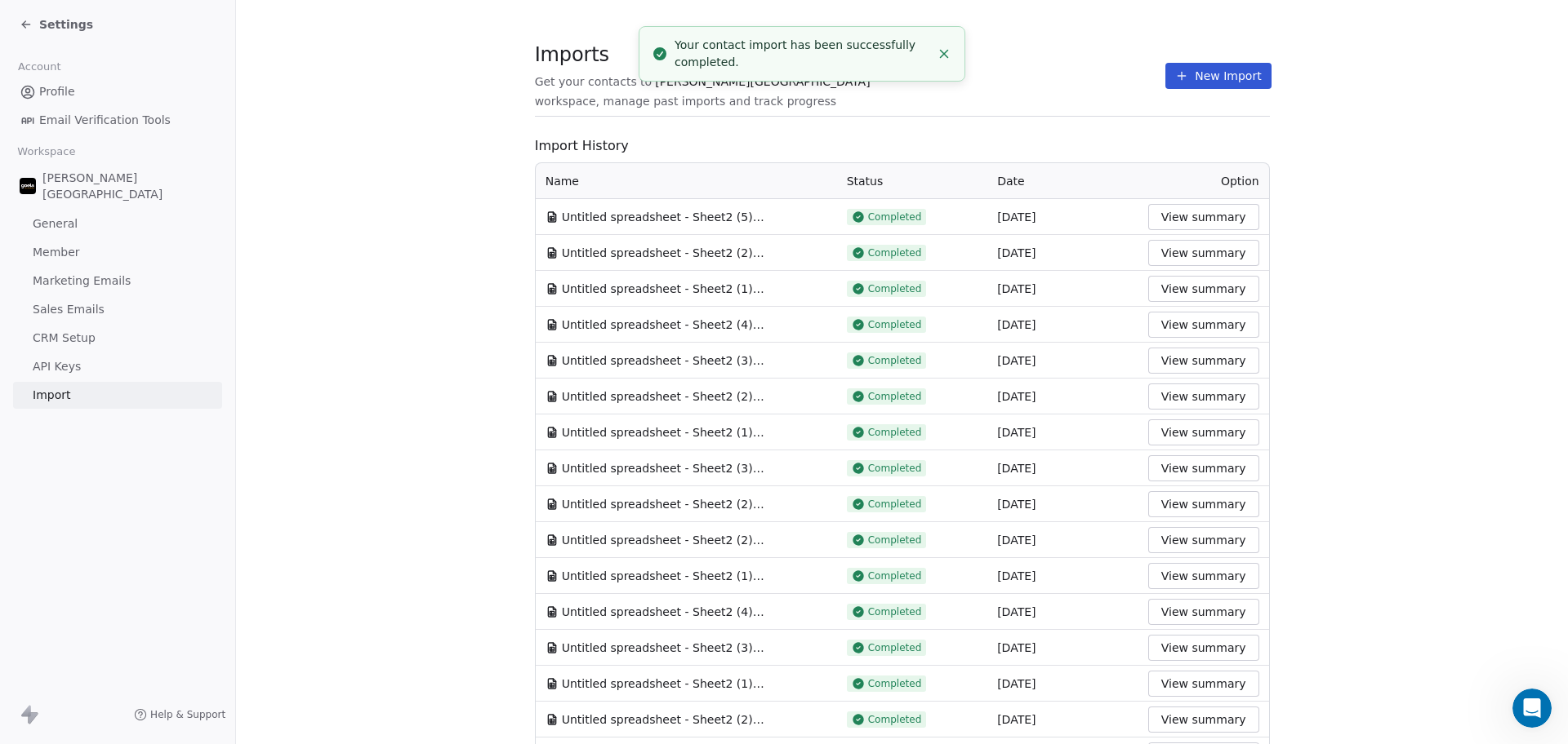
click at [766, 93] on span "workspace, manage past imports and track progress" at bounding box center [685, 100] width 301 height 16
click at [1185, 80] on button "New Import" at bounding box center [1218, 76] width 105 height 26
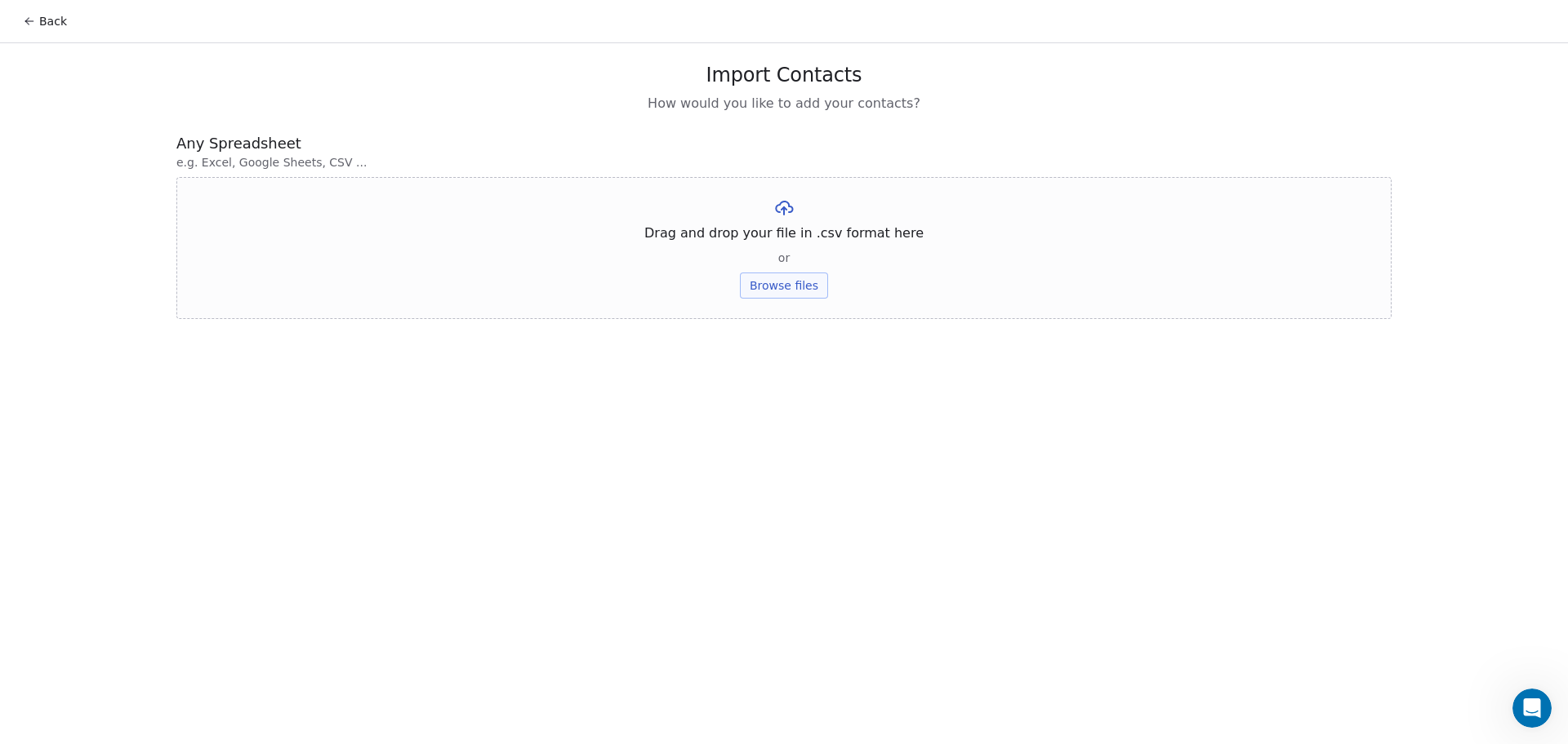
click at [831, 285] on div "Drag and drop your file in .csv format here or Browse files" at bounding box center [784, 248] width 1215 height 142
click at [808, 281] on button "Browse files" at bounding box center [784, 285] width 88 height 26
